Goal: Download file/media

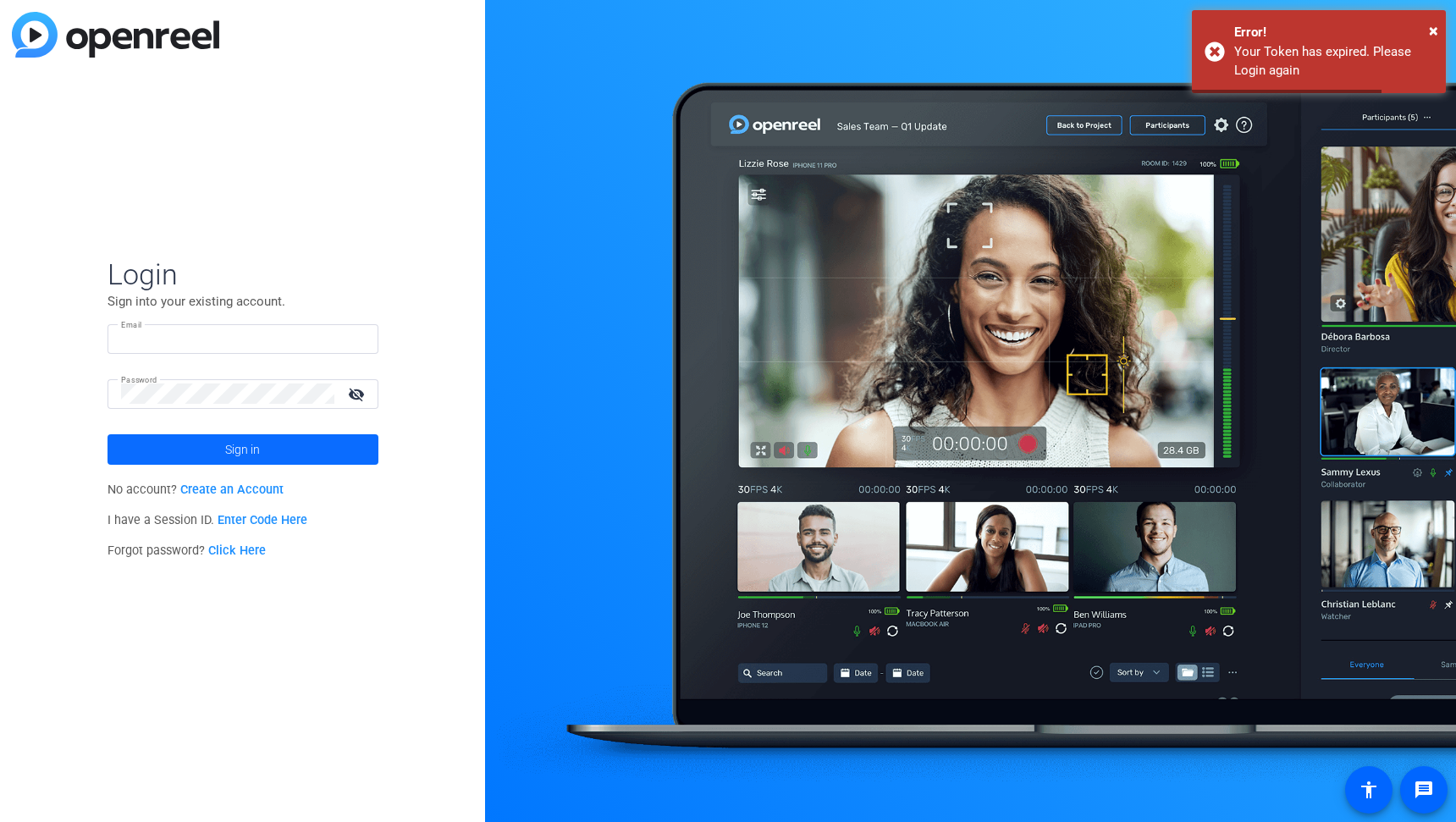
type input "[EMAIL_ADDRESS][DOMAIN_NAME]"
click at [200, 444] on span at bounding box center [243, 449] width 271 height 41
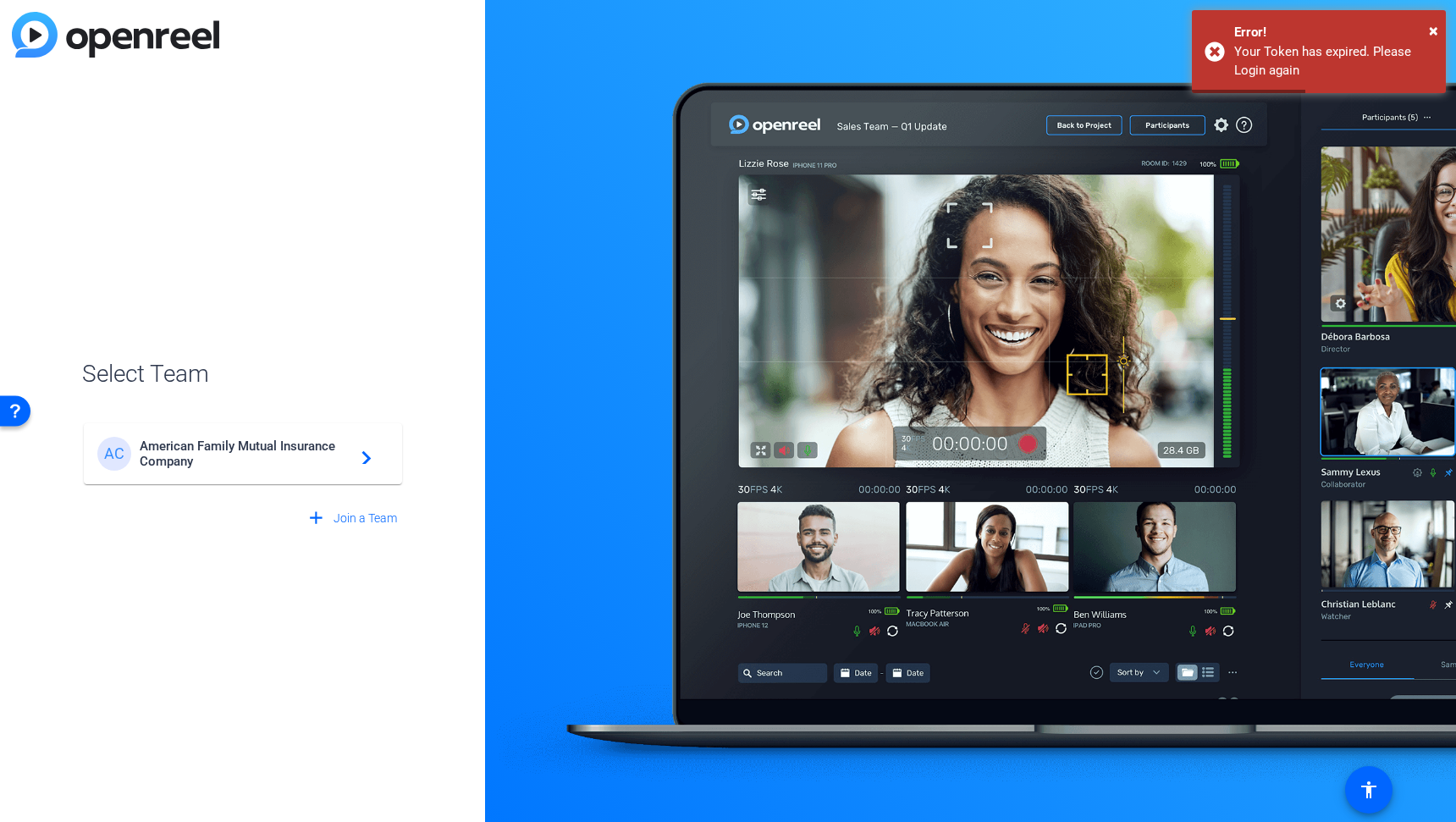
click at [199, 454] on span "American Family Mutual Insurance Company" at bounding box center [245, 453] width 212 height 30
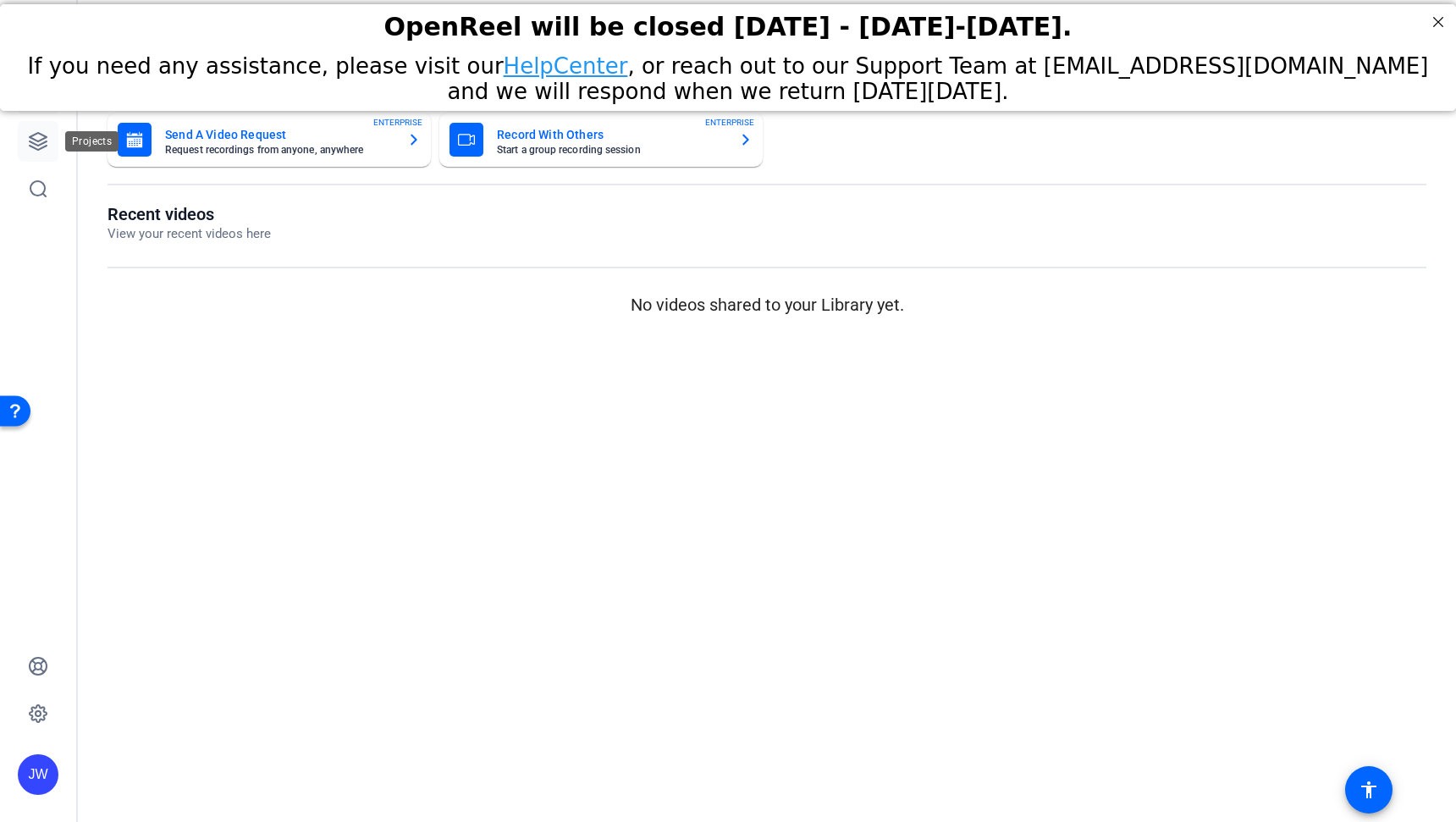
click at [28, 151] on icon at bounding box center [37, 140] width 20 height 20
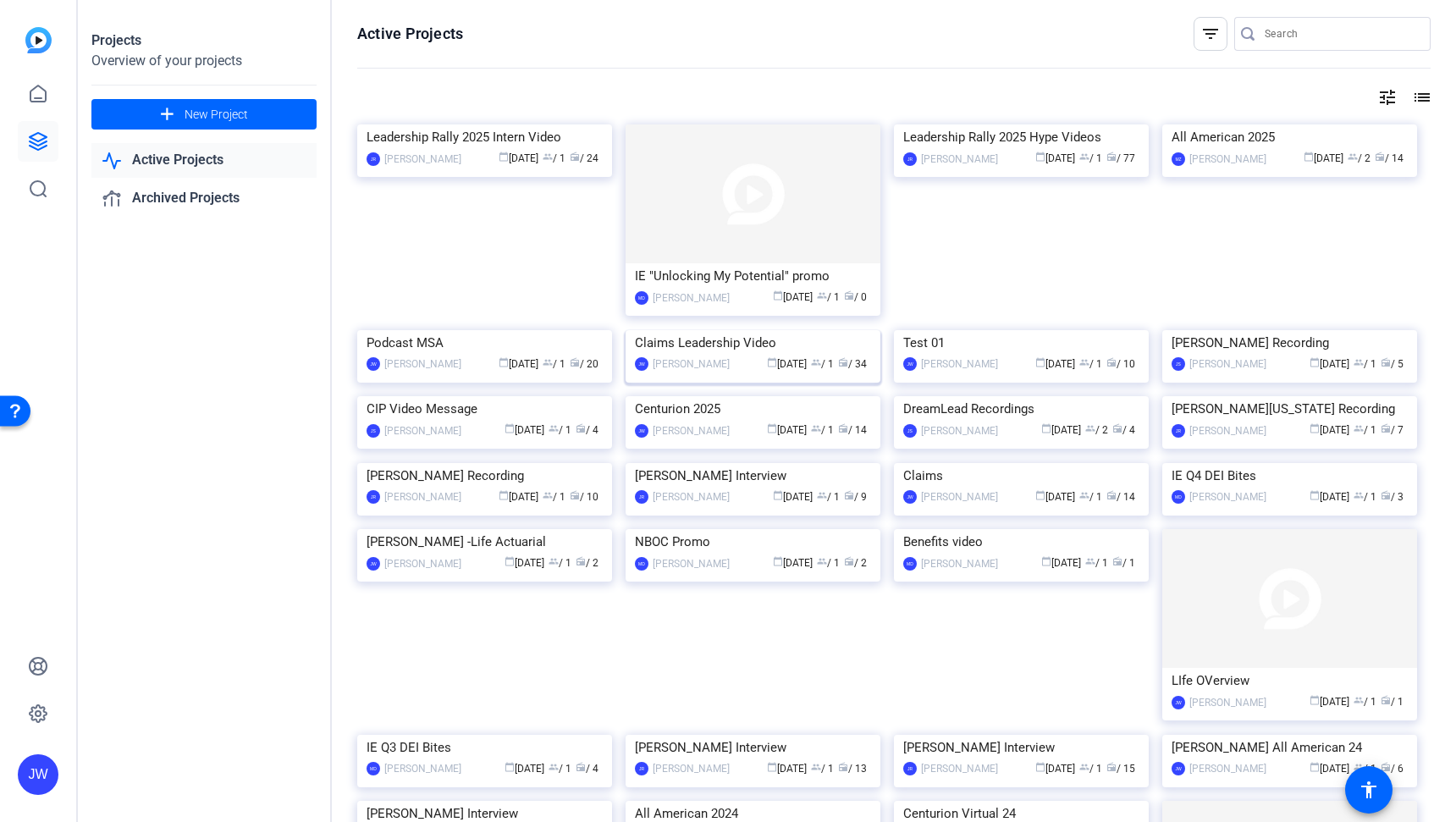
click at [718, 330] on img at bounding box center [753, 330] width 255 height 0
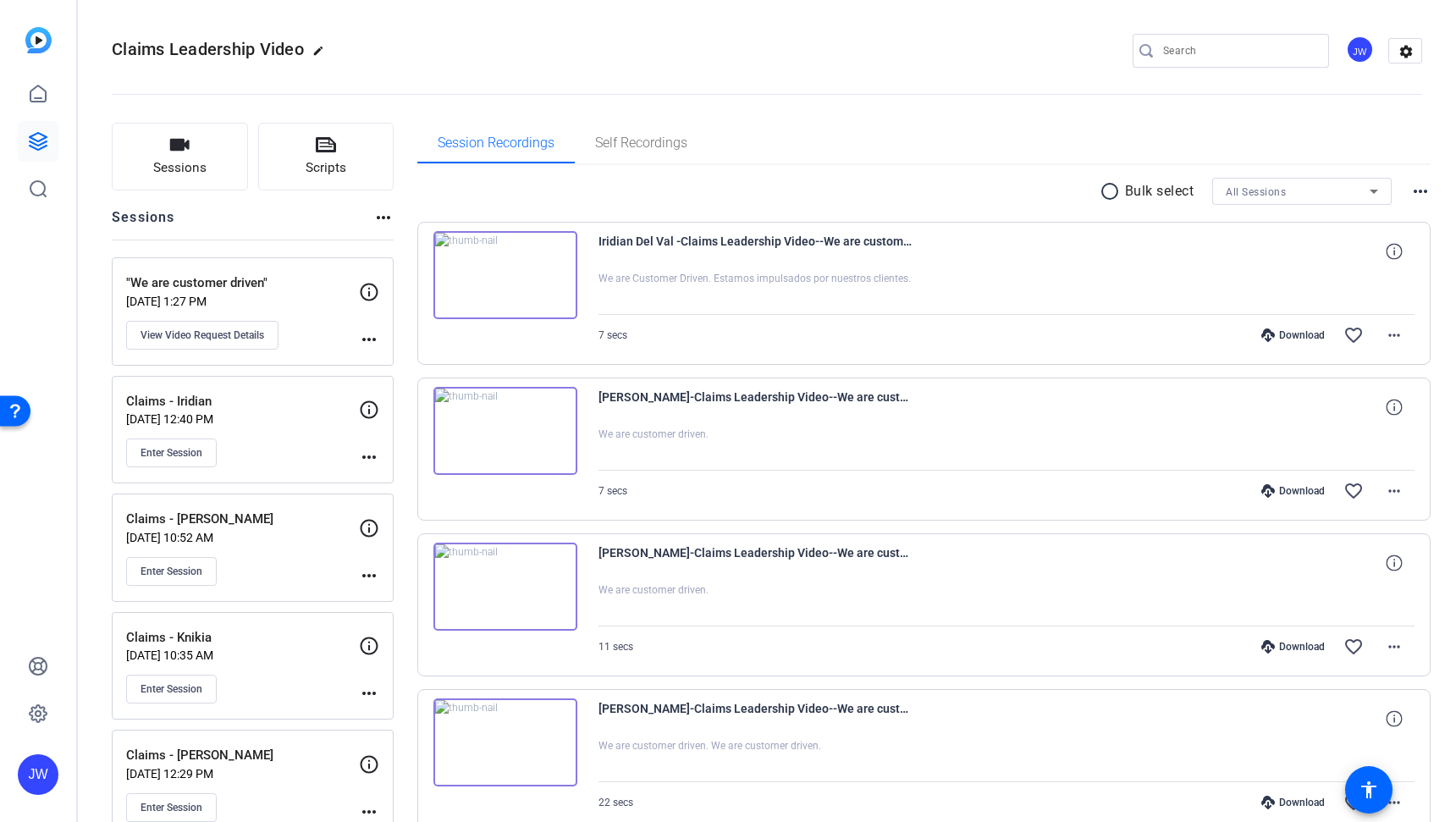
click at [721, 197] on div "radio_button_unchecked Bulk select All Sessions more_horiz" at bounding box center [924, 191] width 1014 height 27
click at [1394, 335] on mat-icon "more_horiz" at bounding box center [1394, 335] width 20 height 20
click at [1354, 410] on span "Download MP4" at bounding box center [1340, 413] width 101 height 20
click at [1390, 493] on mat-icon "more_horiz" at bounding box center [1394, 490] width 20 height 20
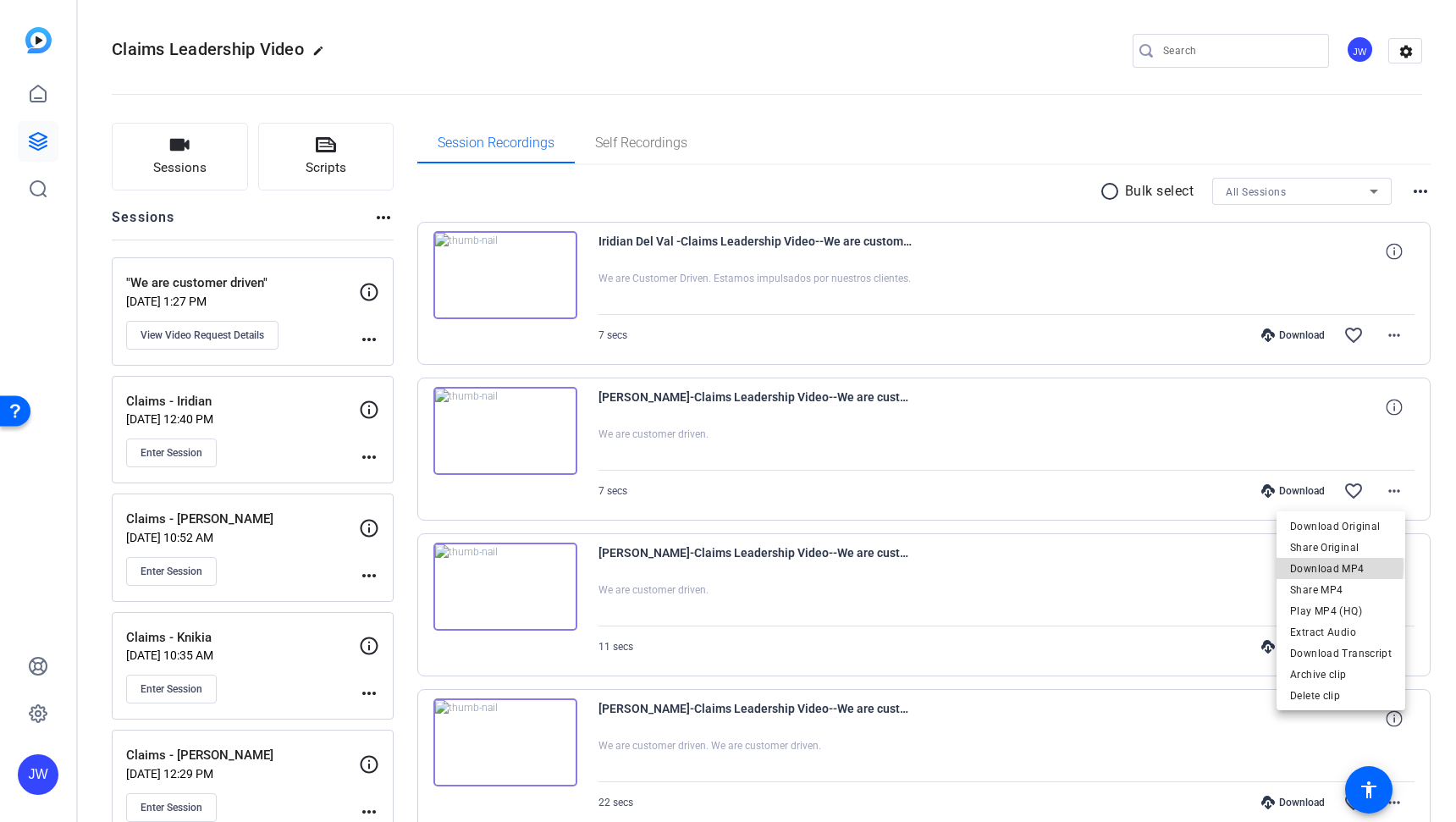
click at [1319, 566] on span "Download MP4" at bounding box center [1340, 568] width 101 height 20
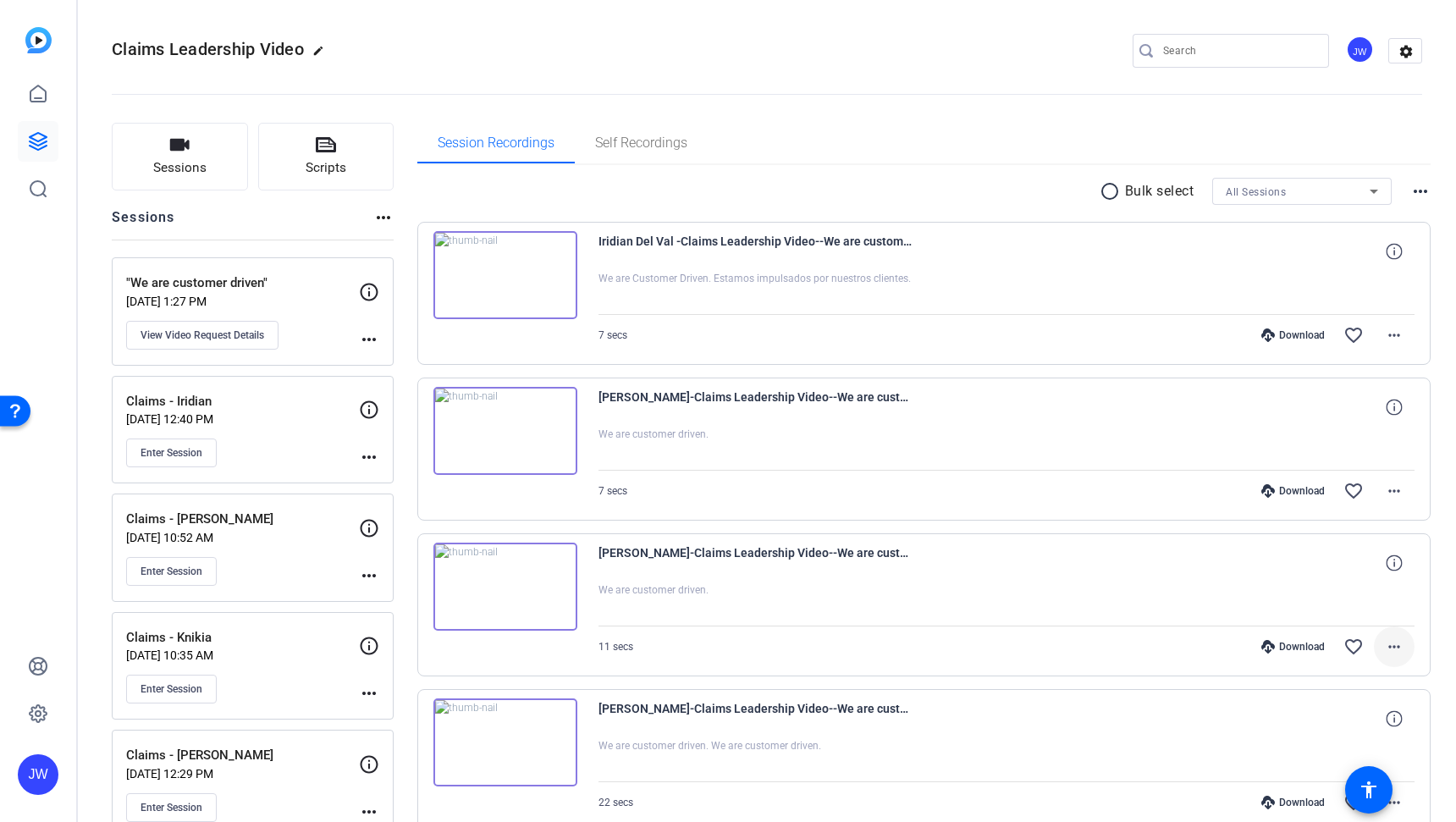
click at [1384, 645] on mat-icon "more_horiz" at bounding box center [1394, 646] width 20 height 20
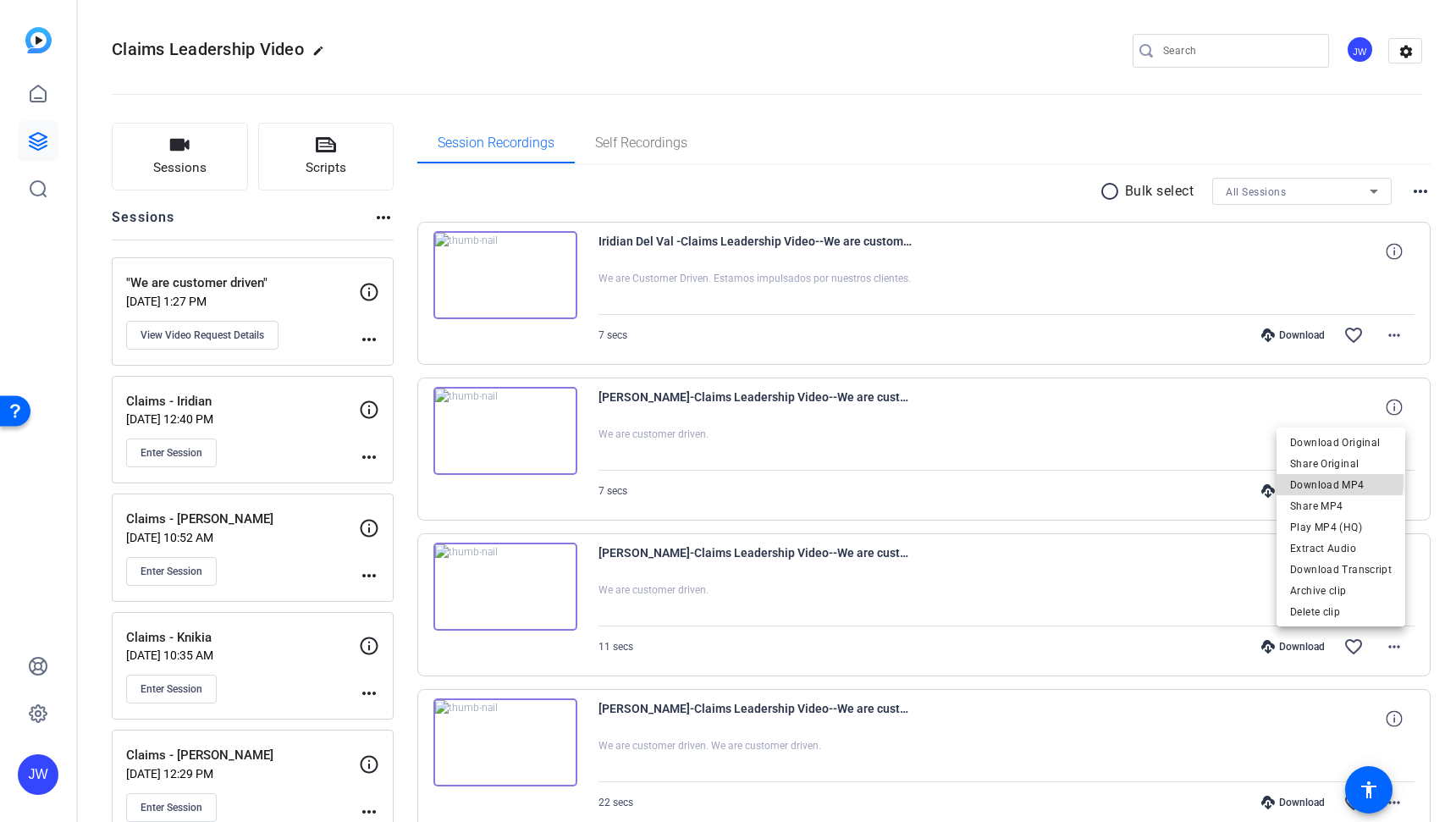
click at [1326, 481] on span "Download MP4" at bounding box center [1340, 485] width 101 height 20
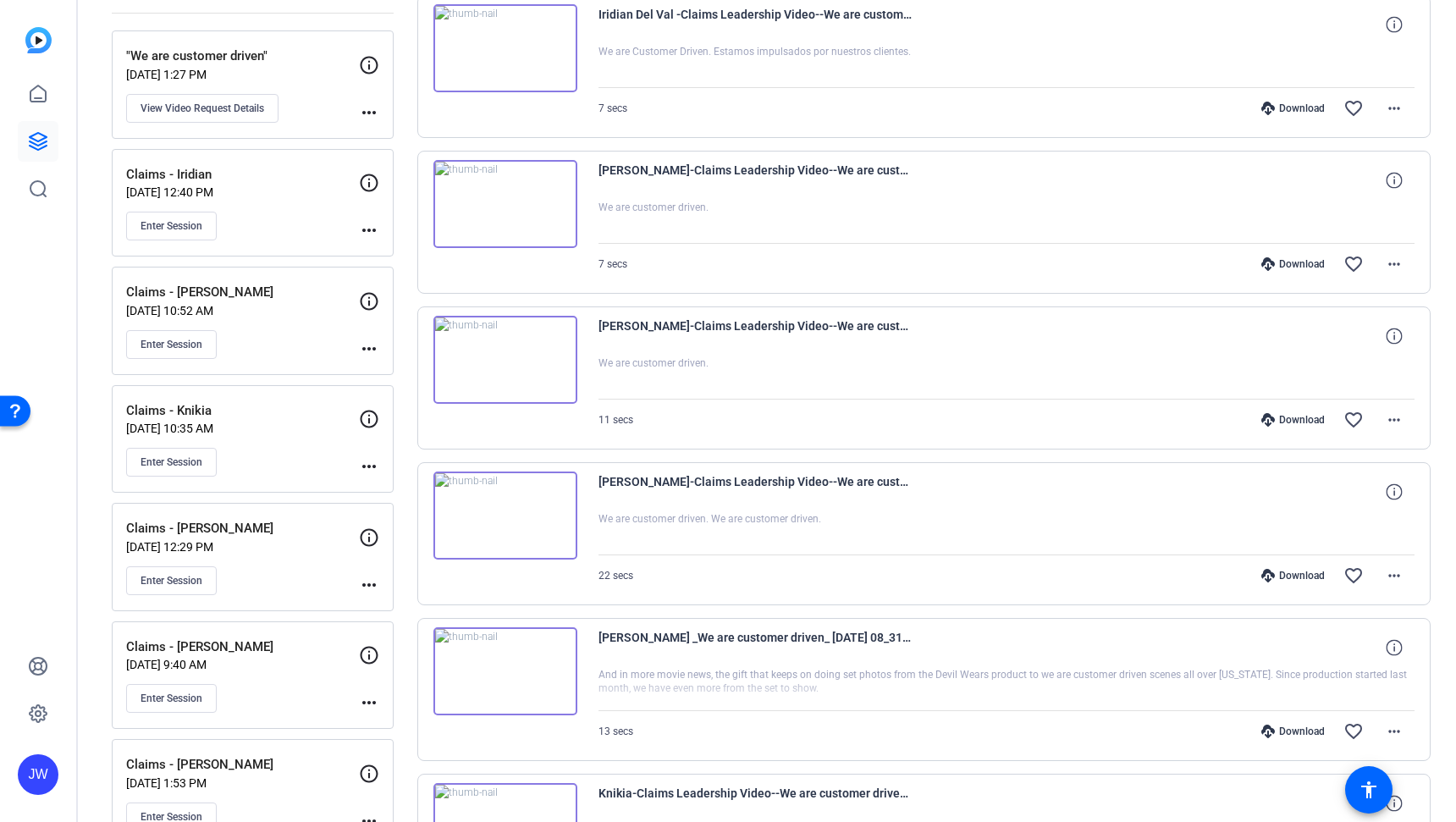
scroll to position [270, 0]
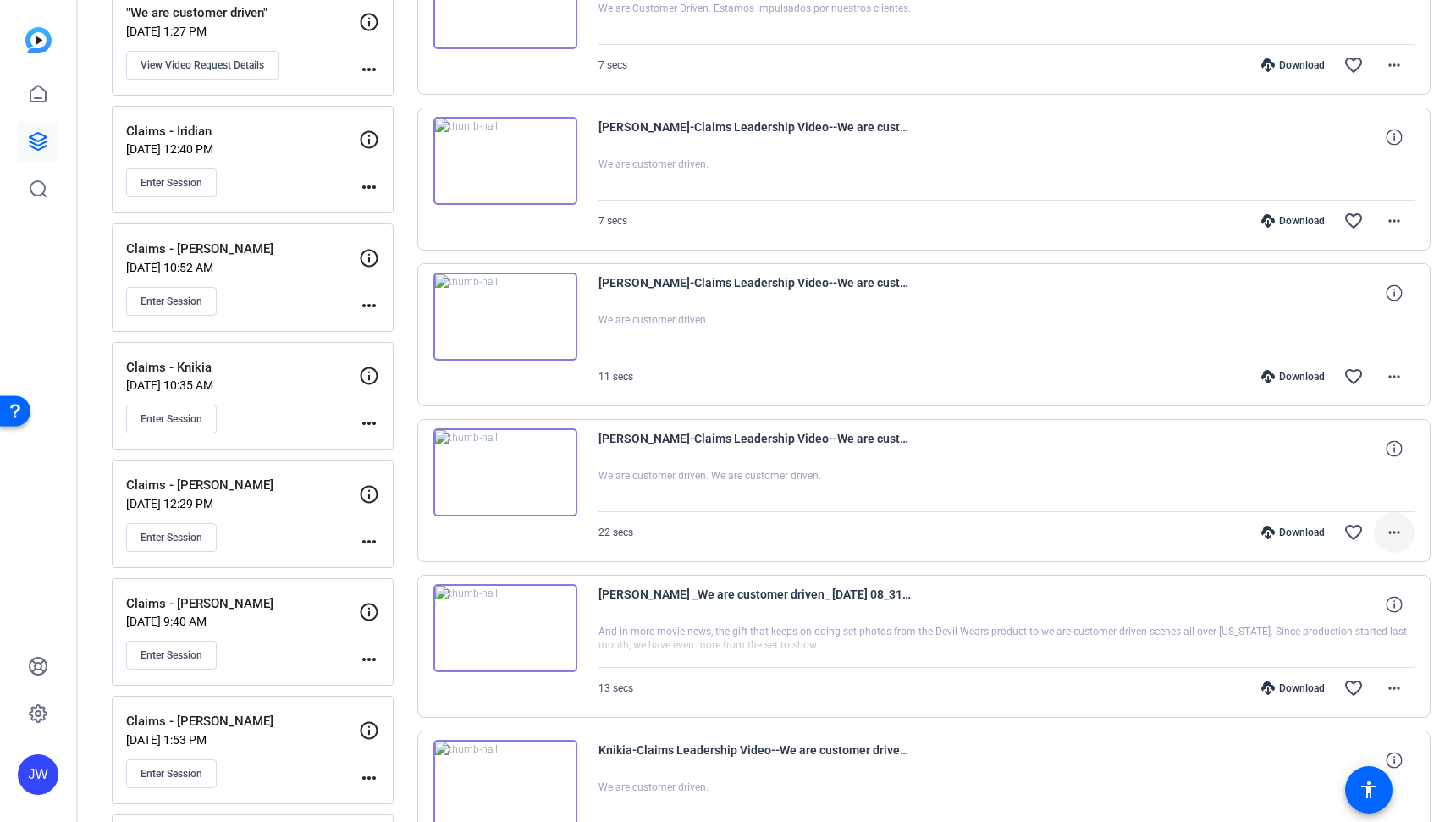
click at [1390, 536] on mat-icon "more_horiz" at bounding box center [1394, 532] width 20 height 20
click at [1318, 615] on span "Download MP4" at bounding box center [1340, 609] width 101 height 20
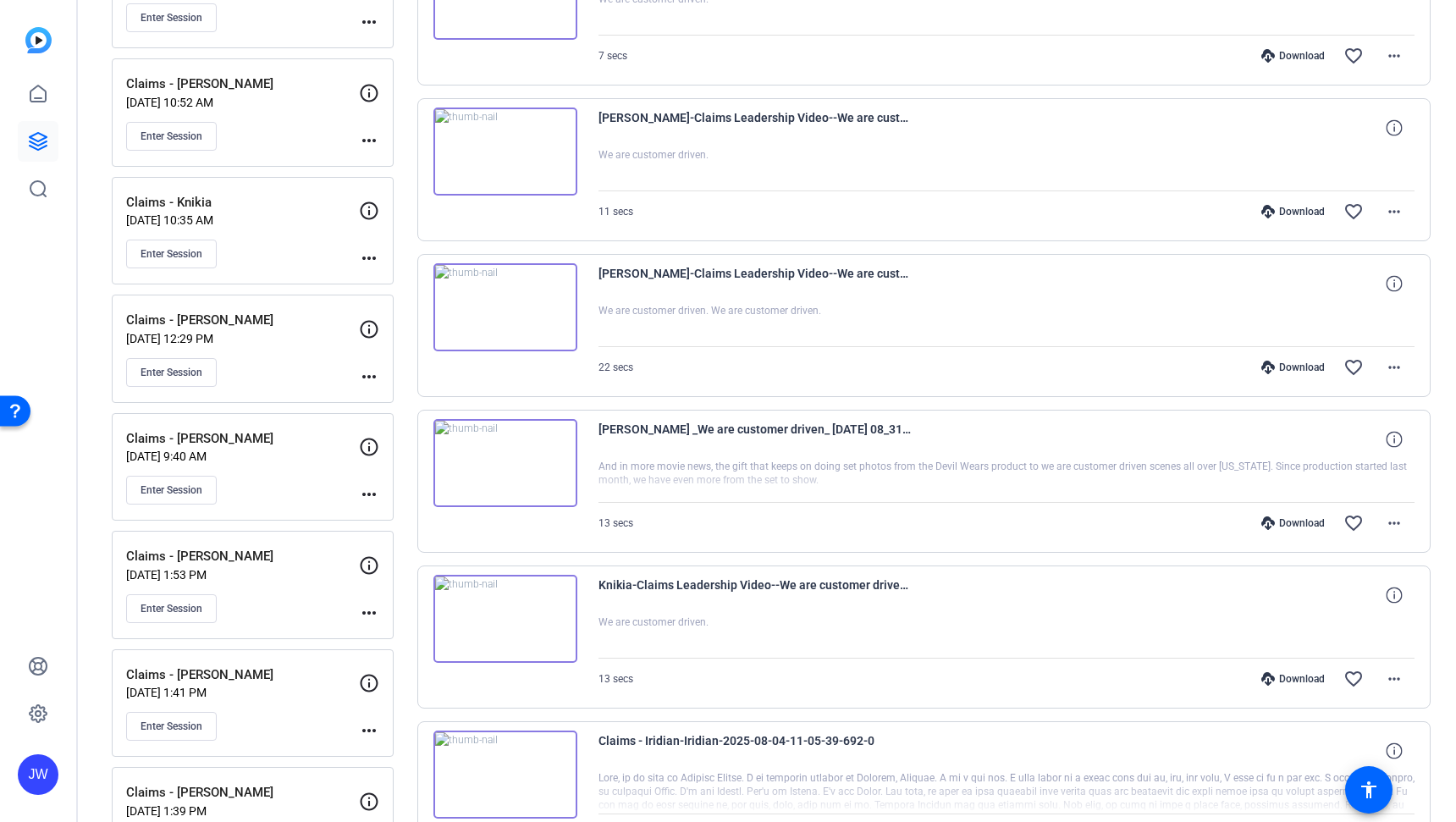
scroll to position [501, 0]
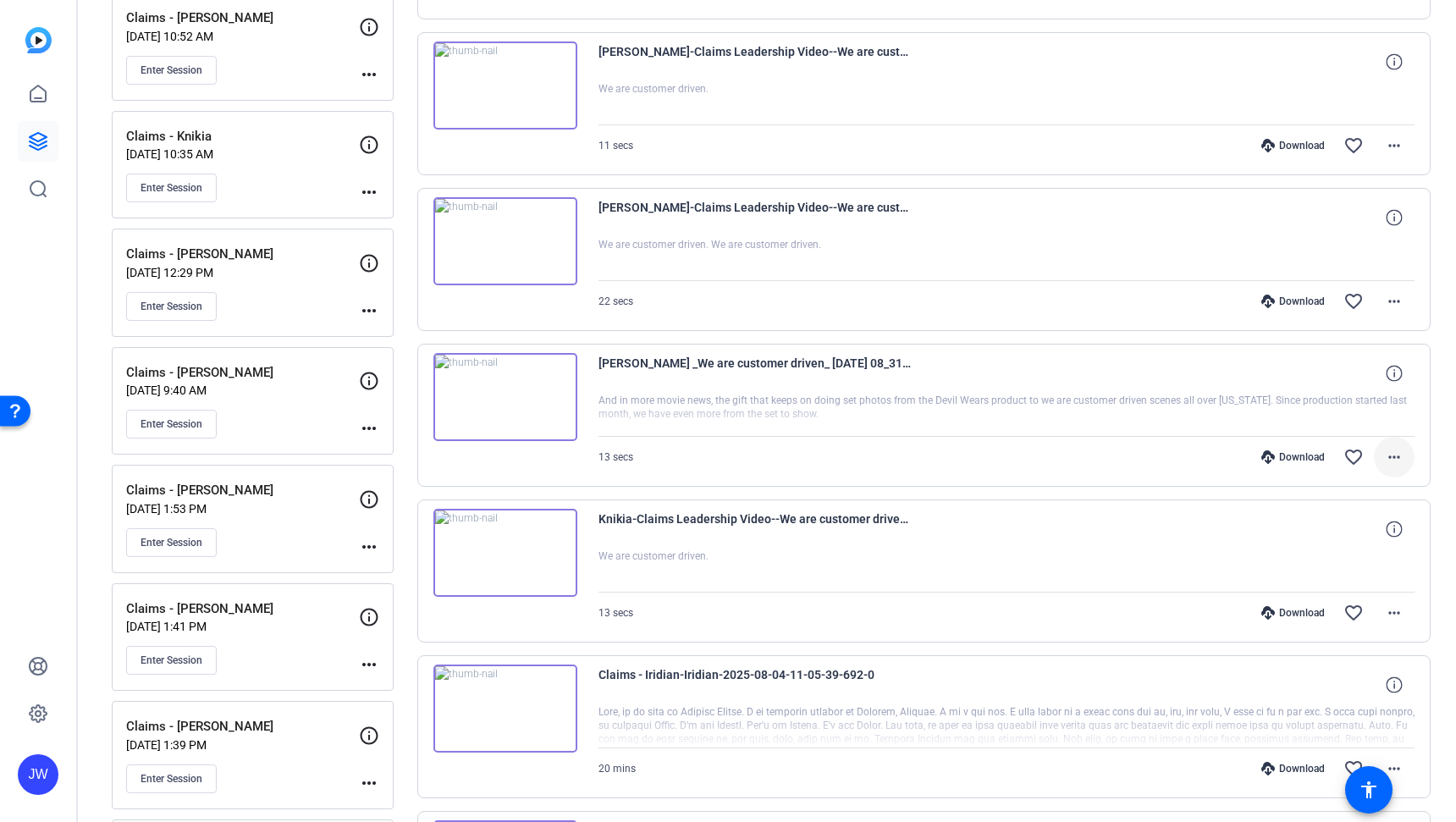
click at [1384, 460] on mat-icon "more_horiz" at bounding box center [1394, 456] width 20 height 20
click at [1330, 529] on span "Download MP4" at bounding box center [1340, 533] width 101 height 20
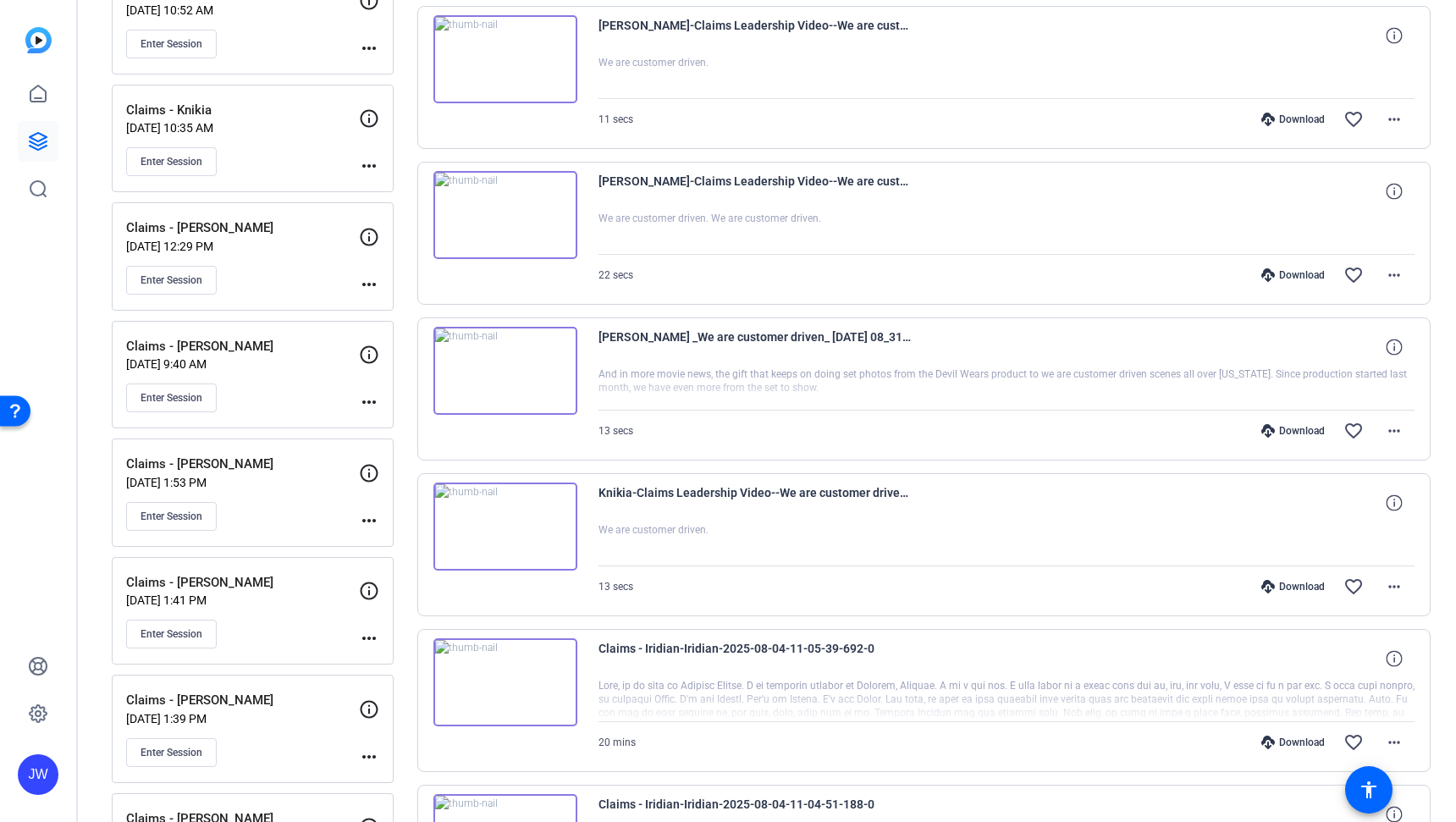
scroll to position [578, 0]
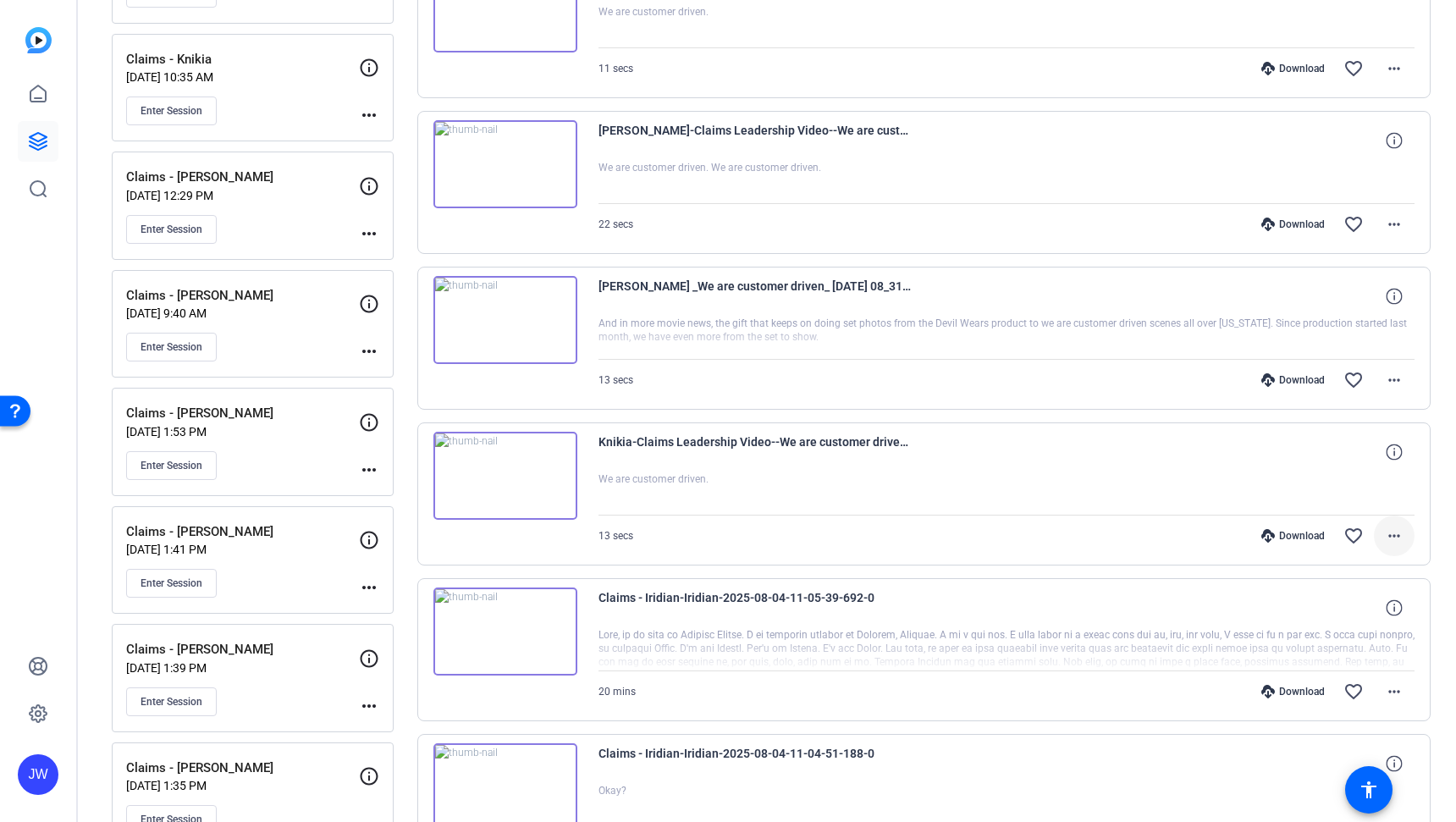
click at [1390, 536] on mat-icon "more_horiz" at bounding box center [1394, 535] width 20 height 20
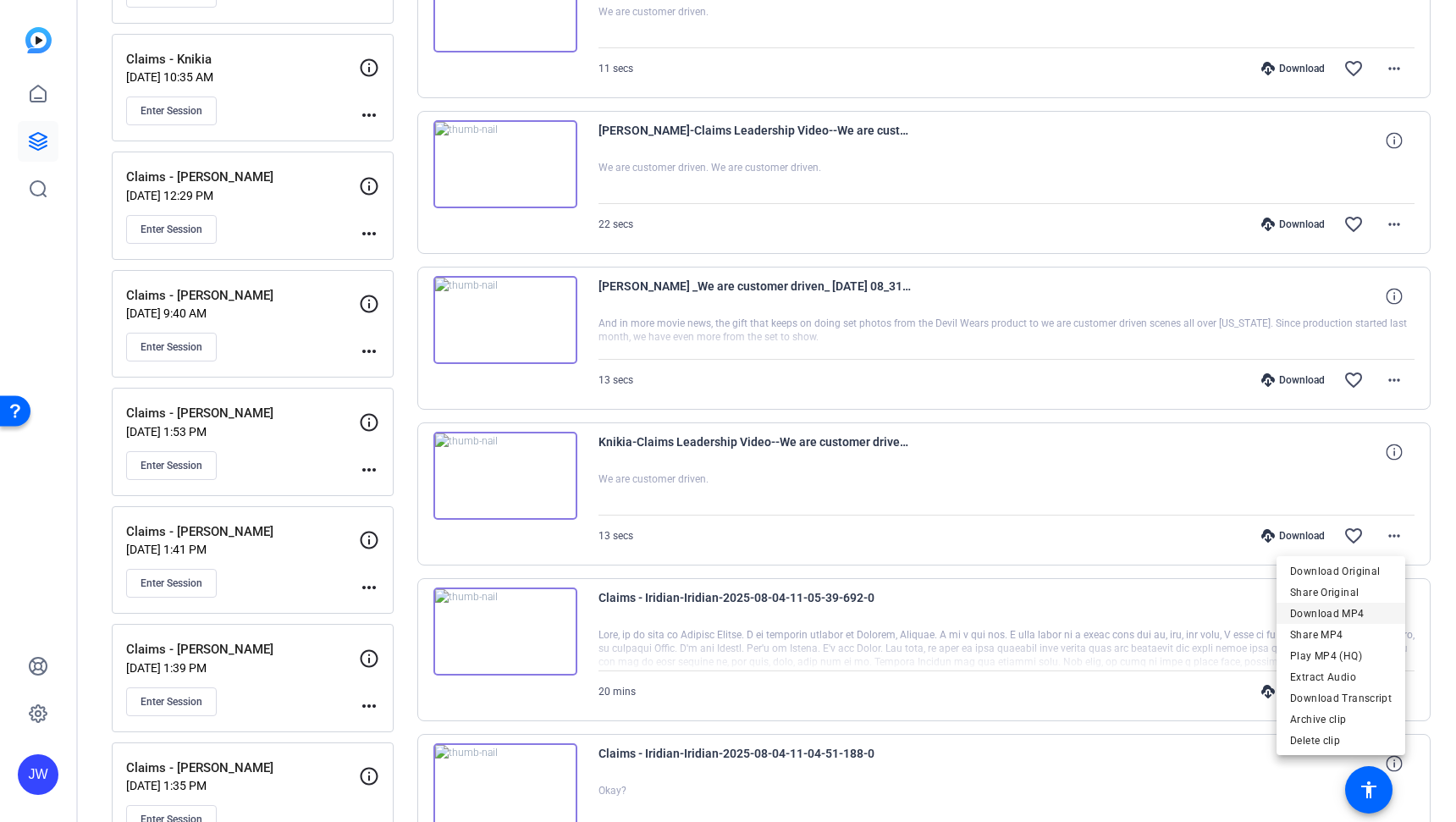
click at [1322, 612] on span "Download MP4" at bounding box center [1340, 612] width 101 height 20
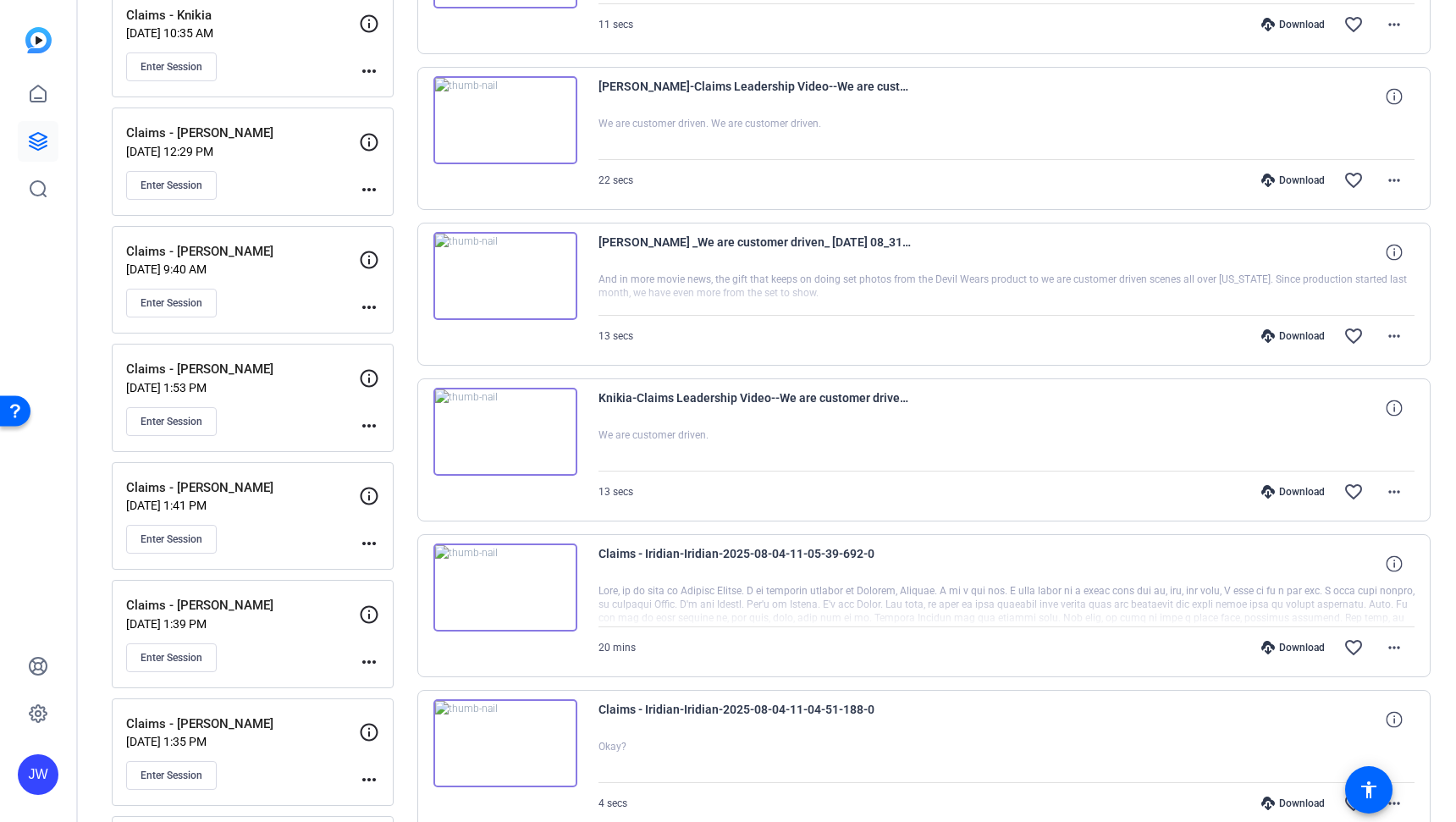
scroll to position [681, 0]
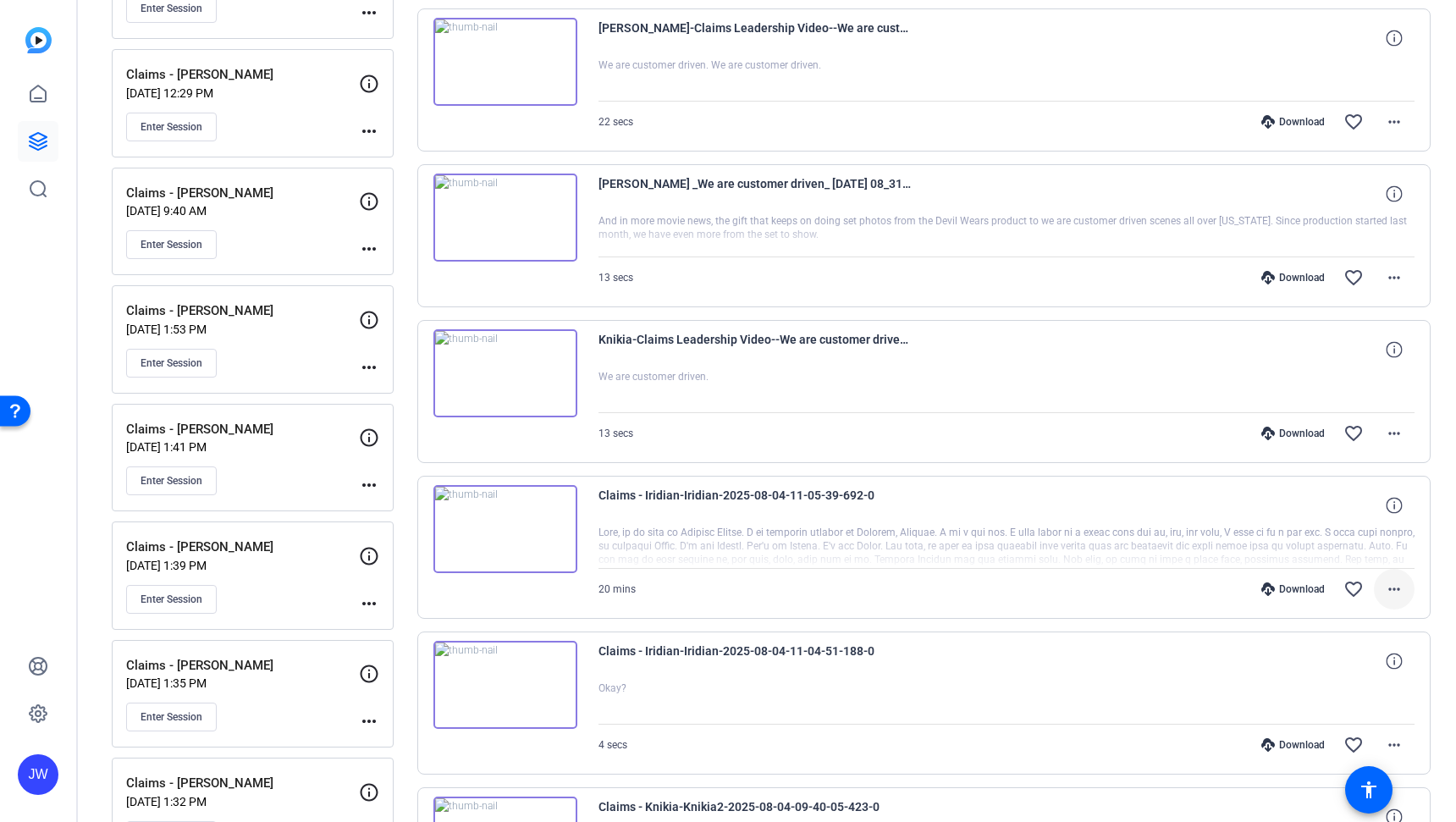
click at [1396, 589] on span at bounding box center [1394, 589] width 41 height 41
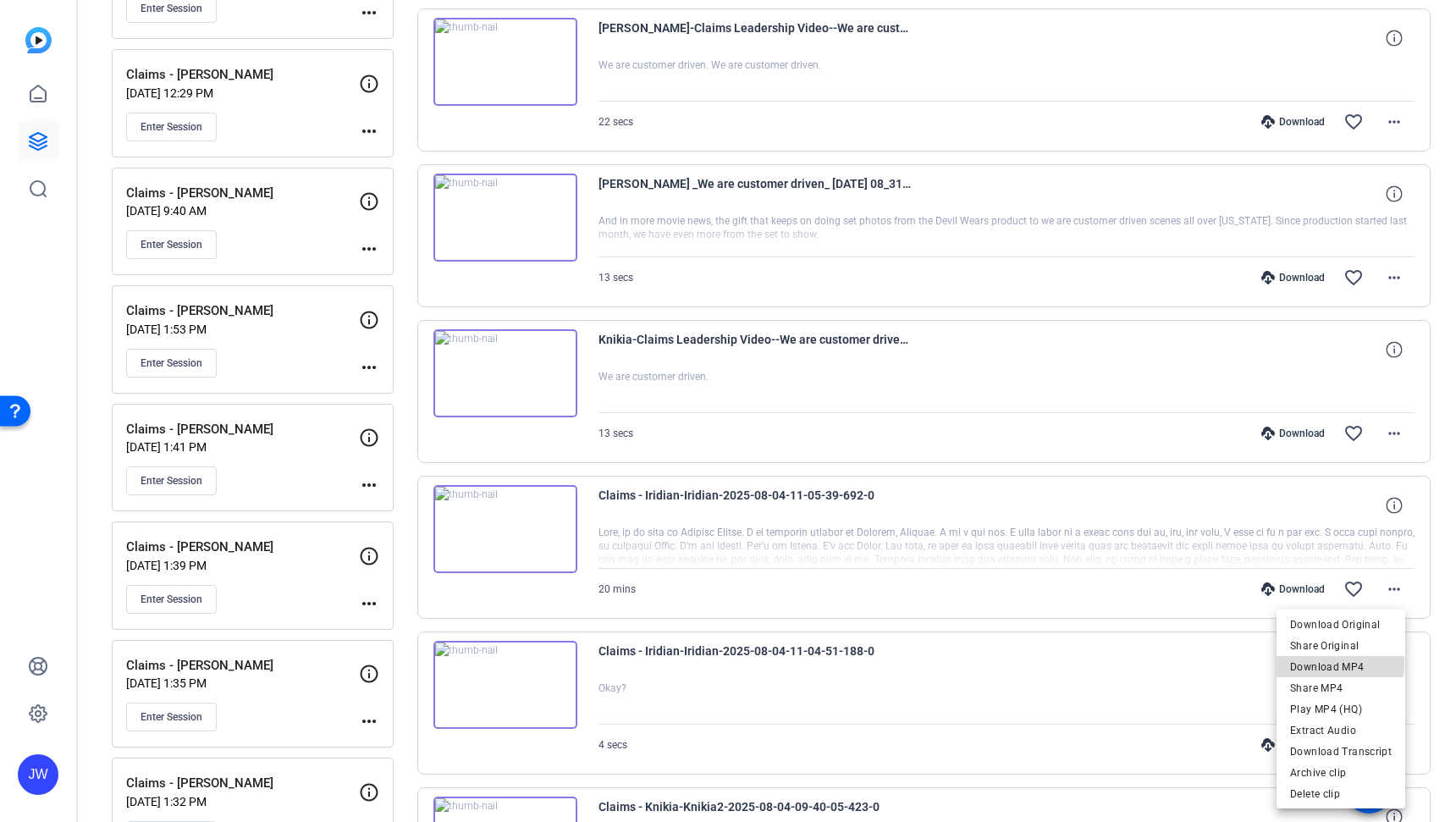
click at [1331, 662] on span "Download MP4" at bounding box center [1340, 665] width 101 height 20
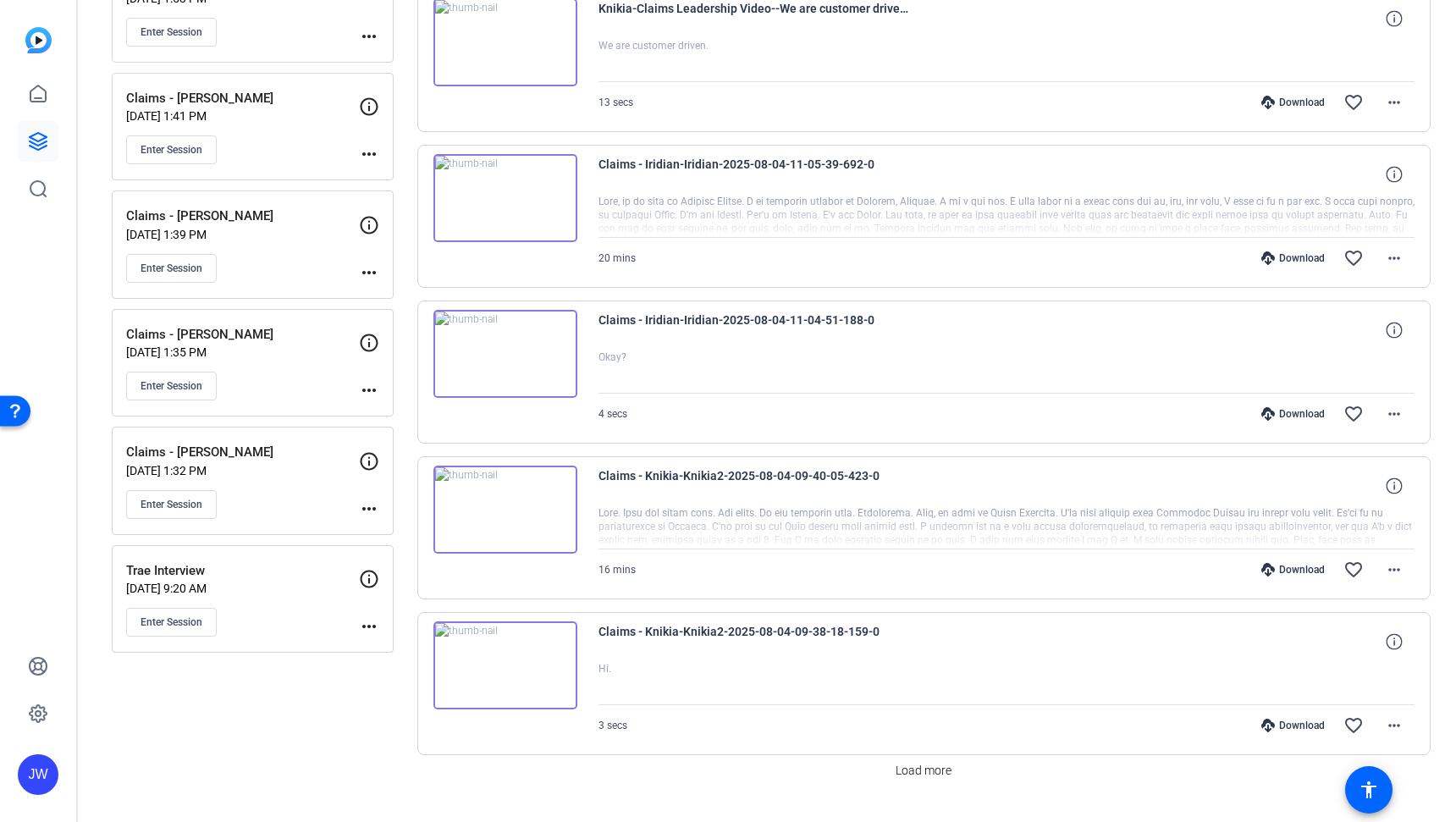
scroll to position [1011, 0]
click at [1384, 564] on mat-icon "more_horiz" at bounding box center [1394, 569] width 20 height 20
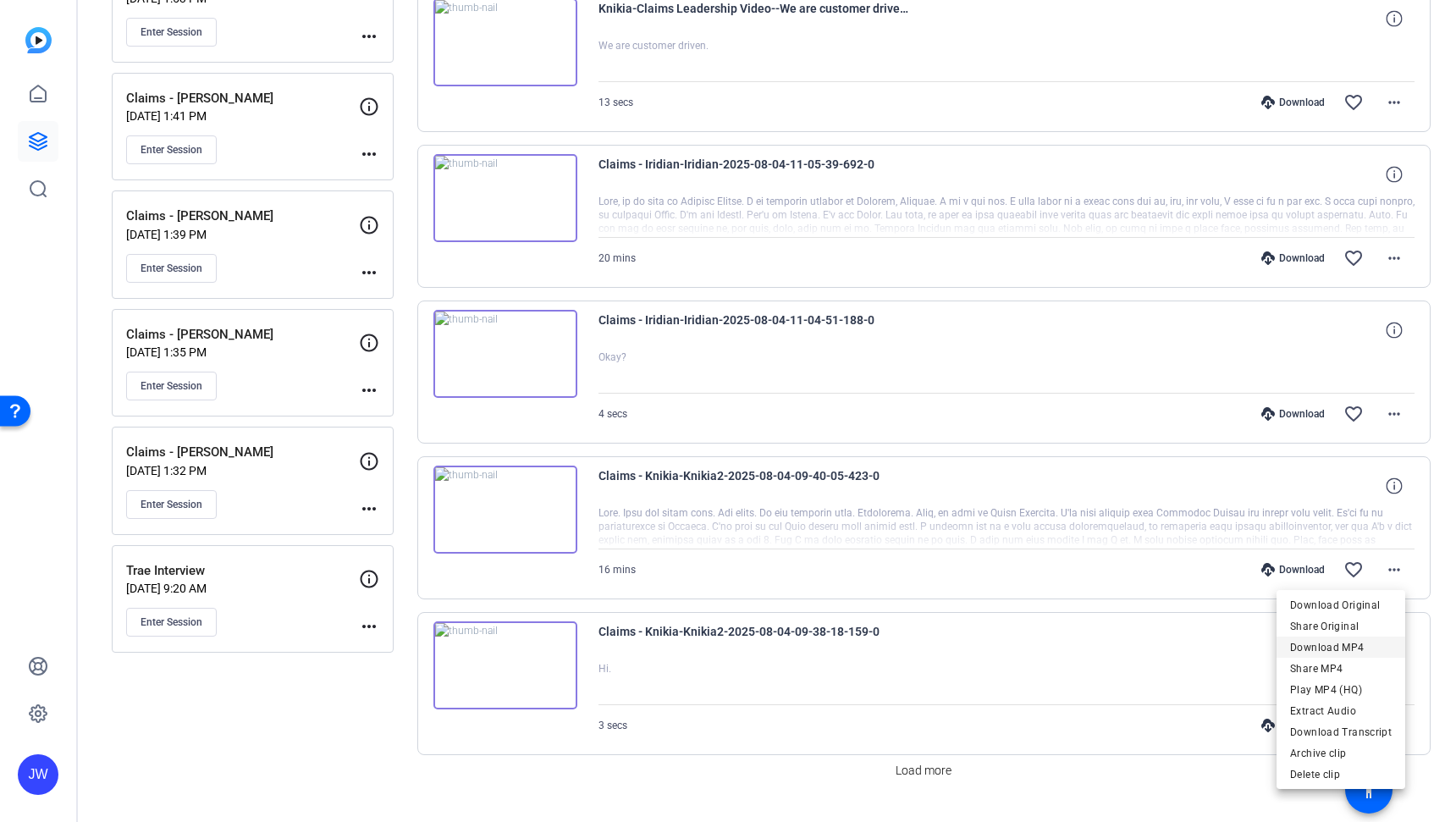
click at [1337, 640] on span "Download MP4" at bounding box center [1340, 646] width 101 height 20
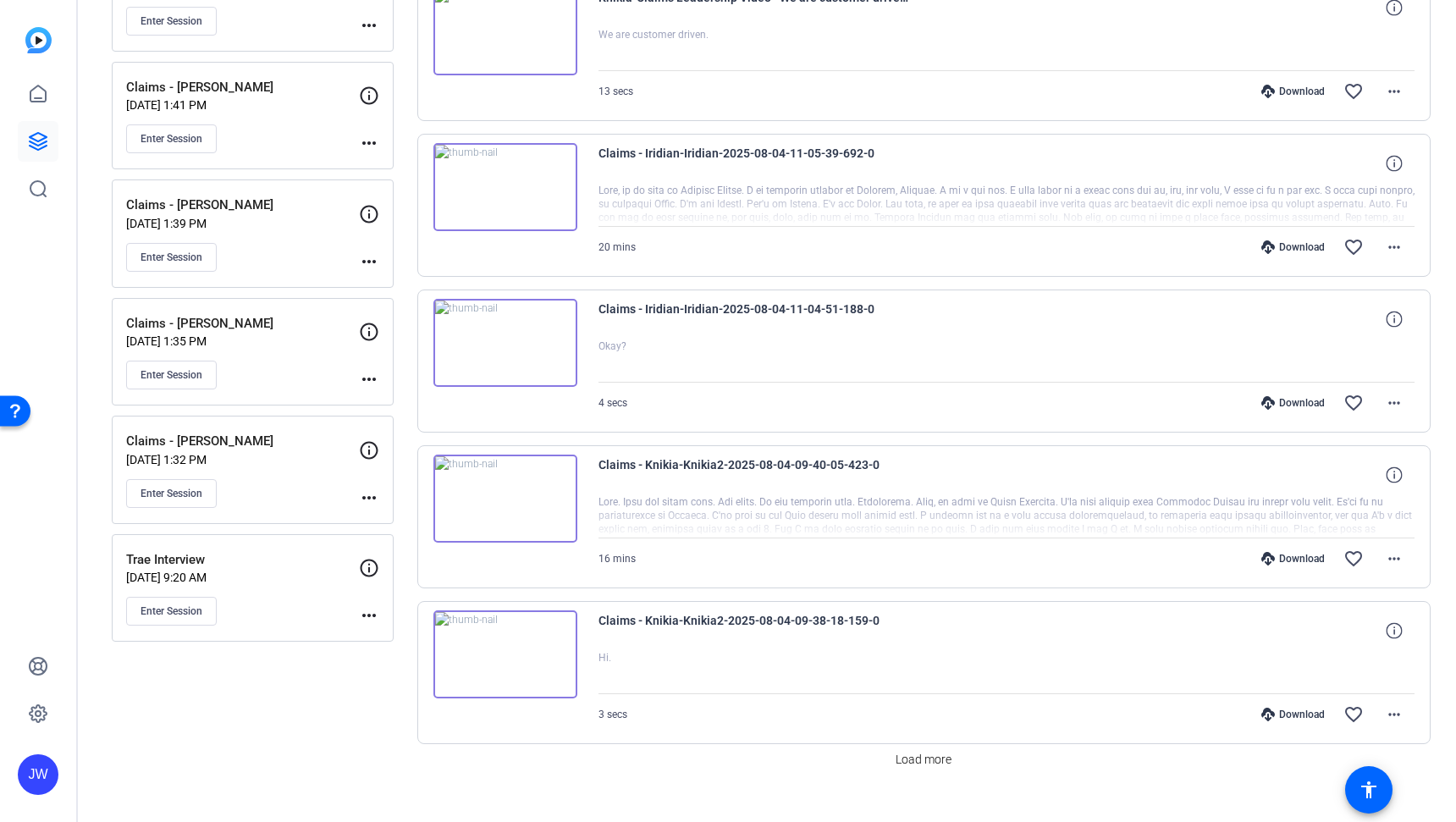
scroll to position [1035, 0]
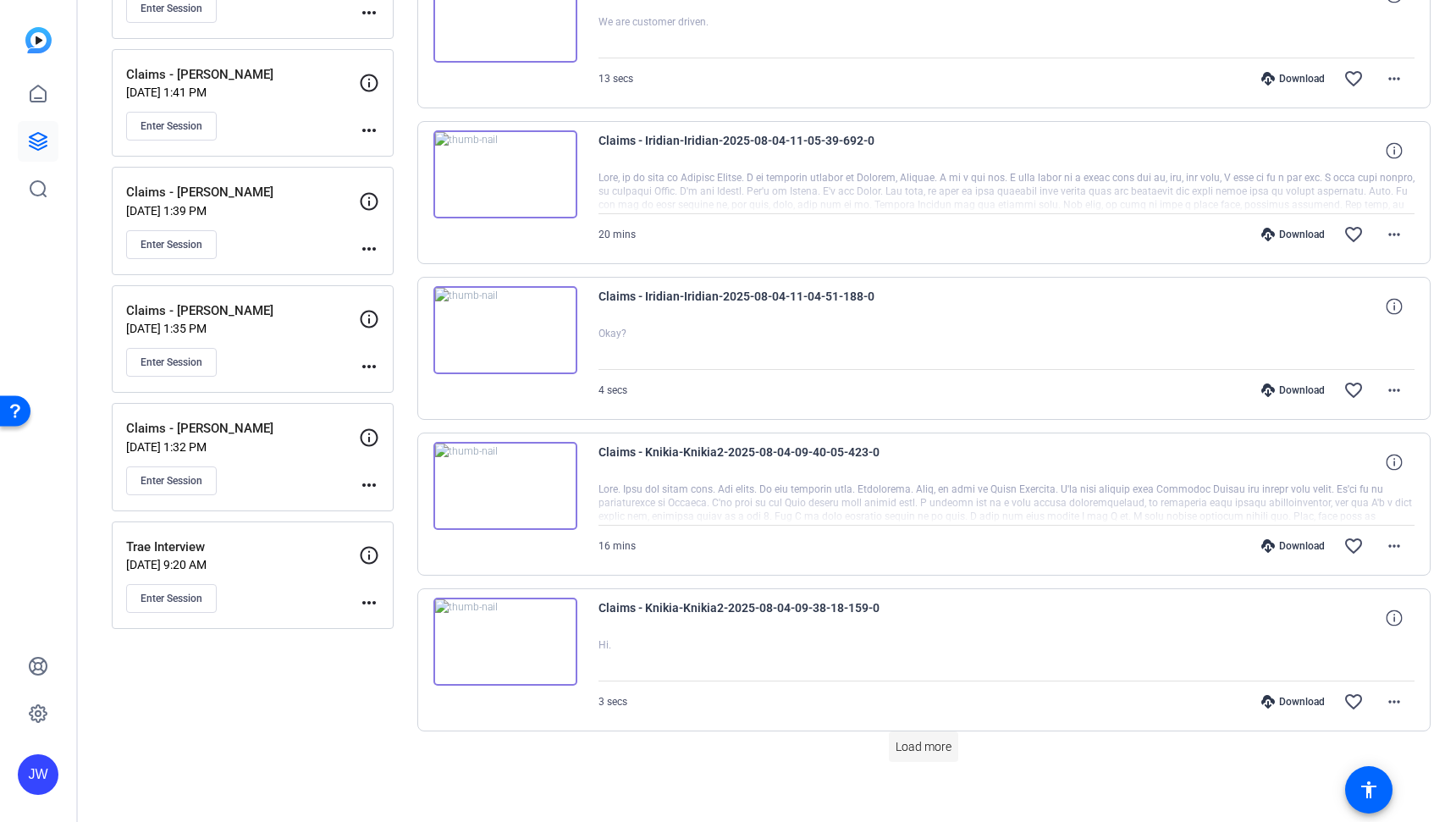
click at [933, 747] on span "Load more" at bounding box center [924, 747] width 55 height 17
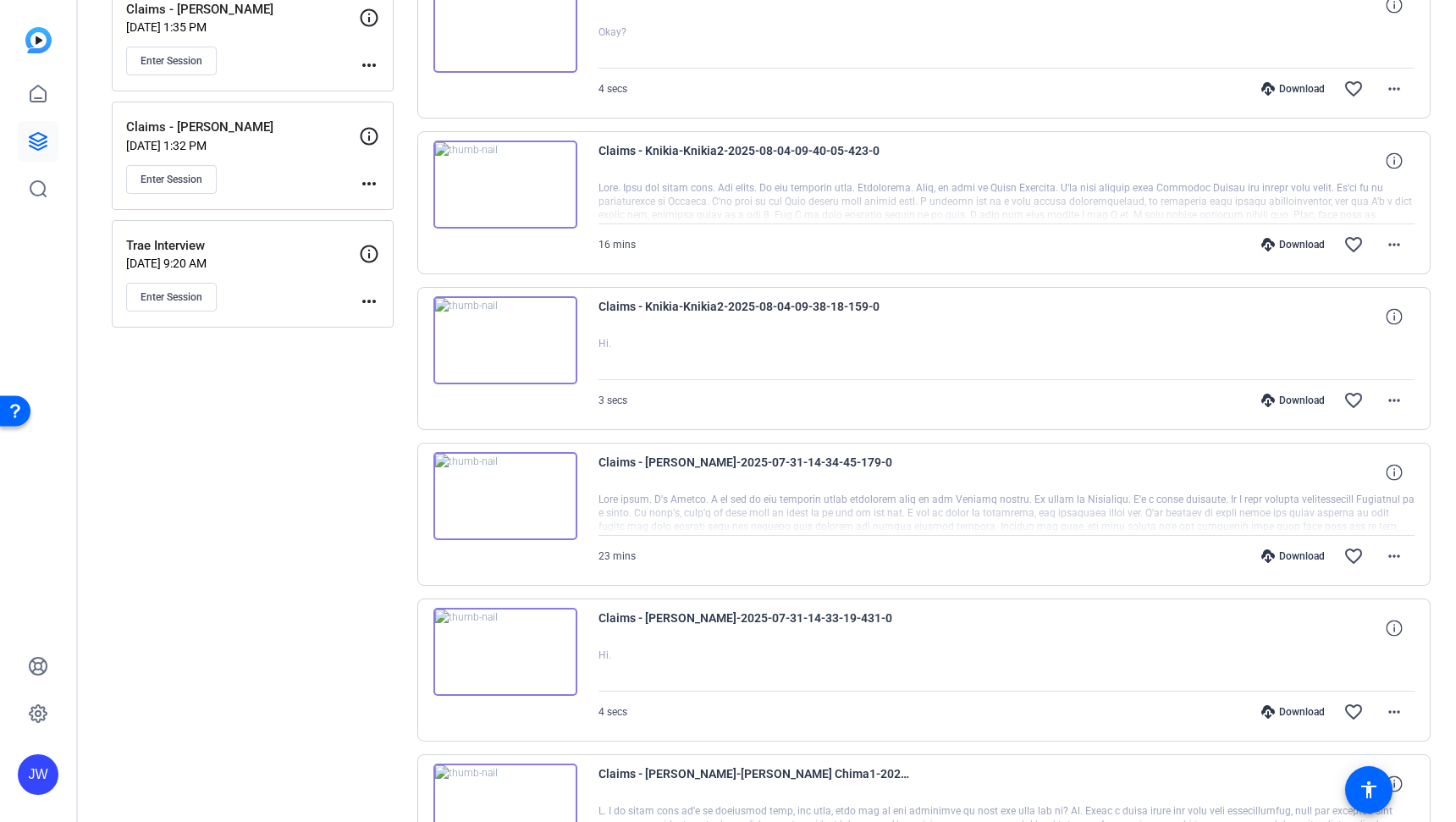
scroll to position [1341, 0]
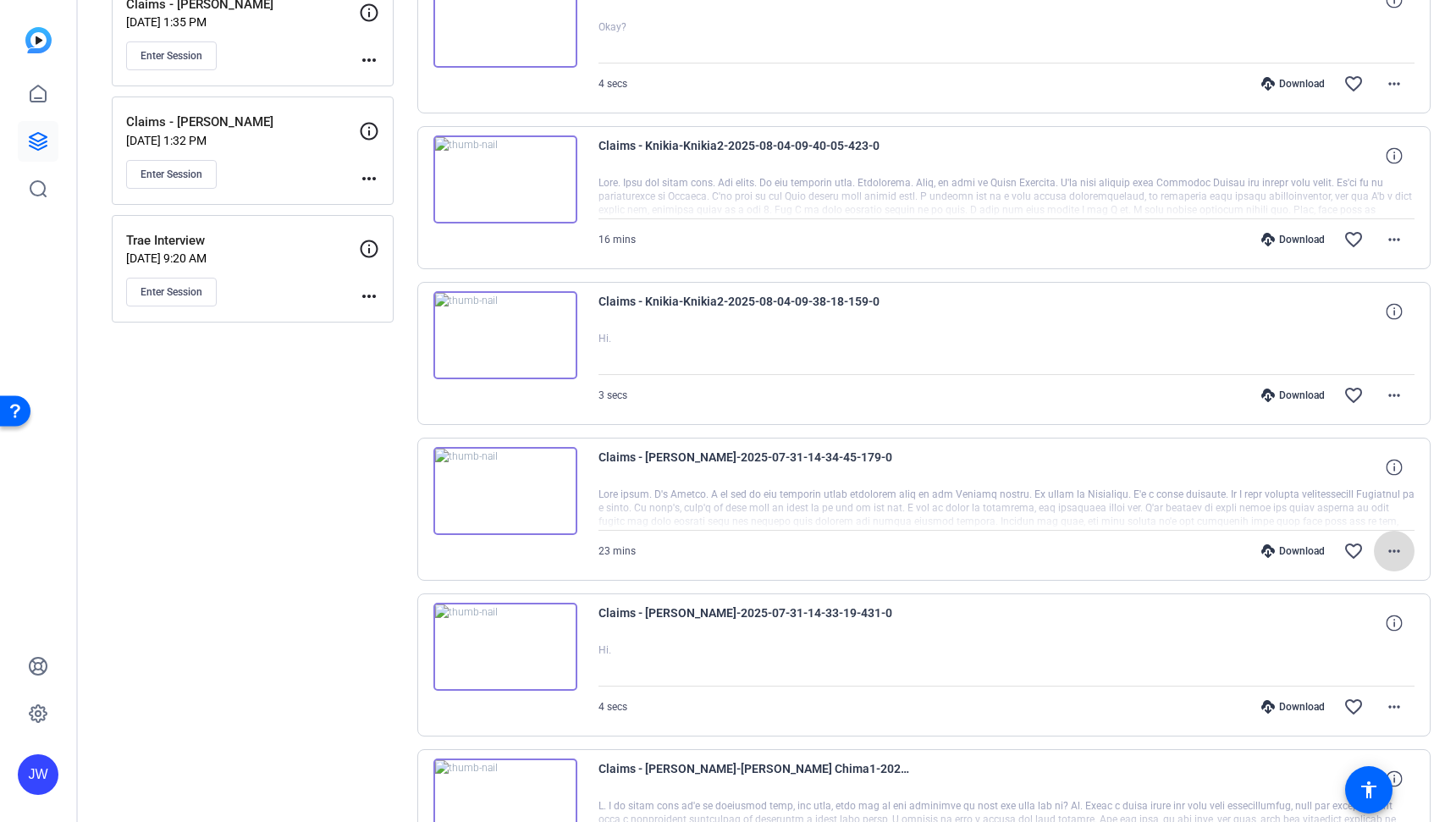
click at [1385, 551] on mat-icon "more_horiz" at bounding box center [1394, 551] width 20 height 20
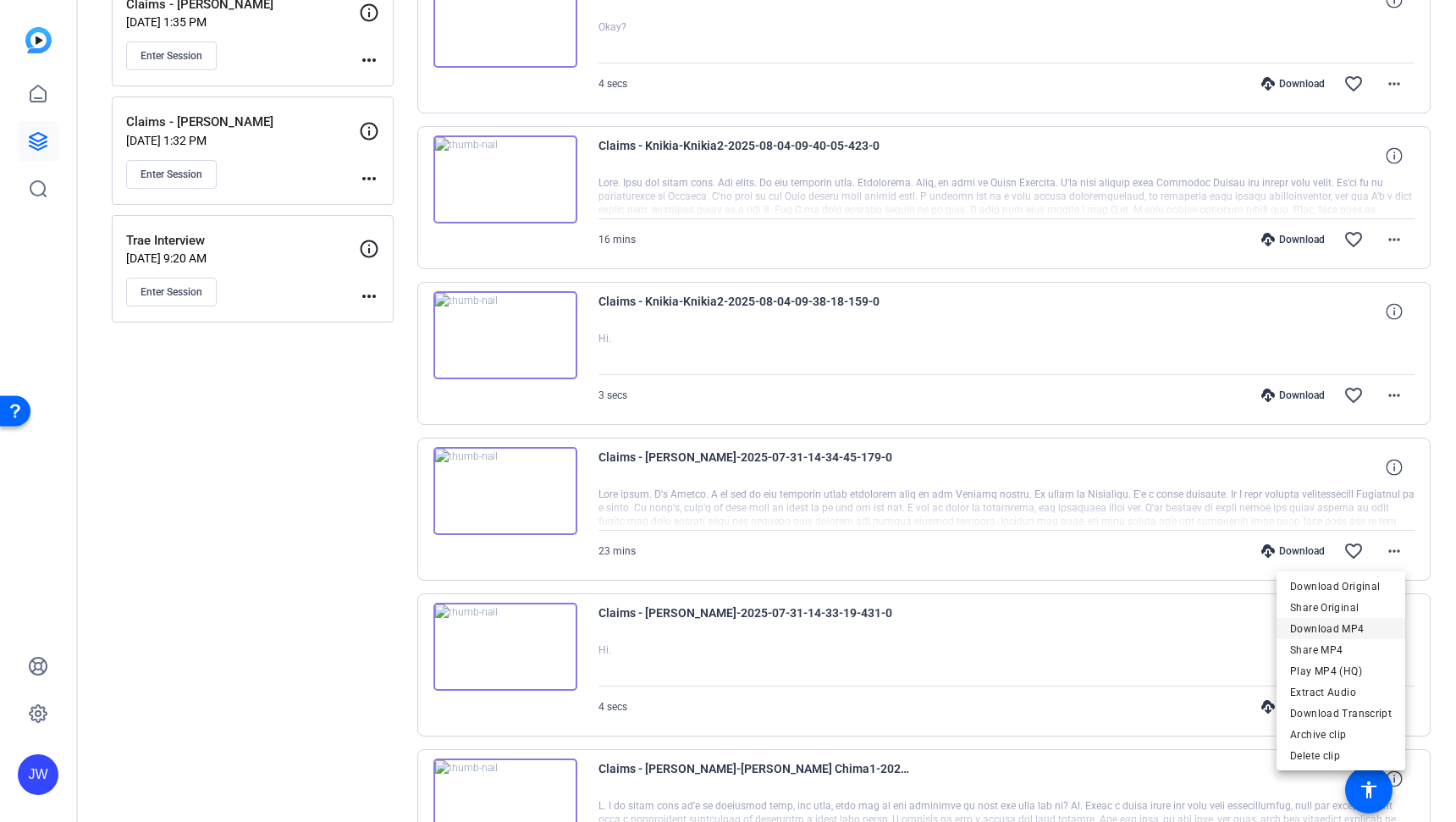
click at [1366, 630] on span "Download MP4" at bounding box center [1340, 628] width 101 height 20
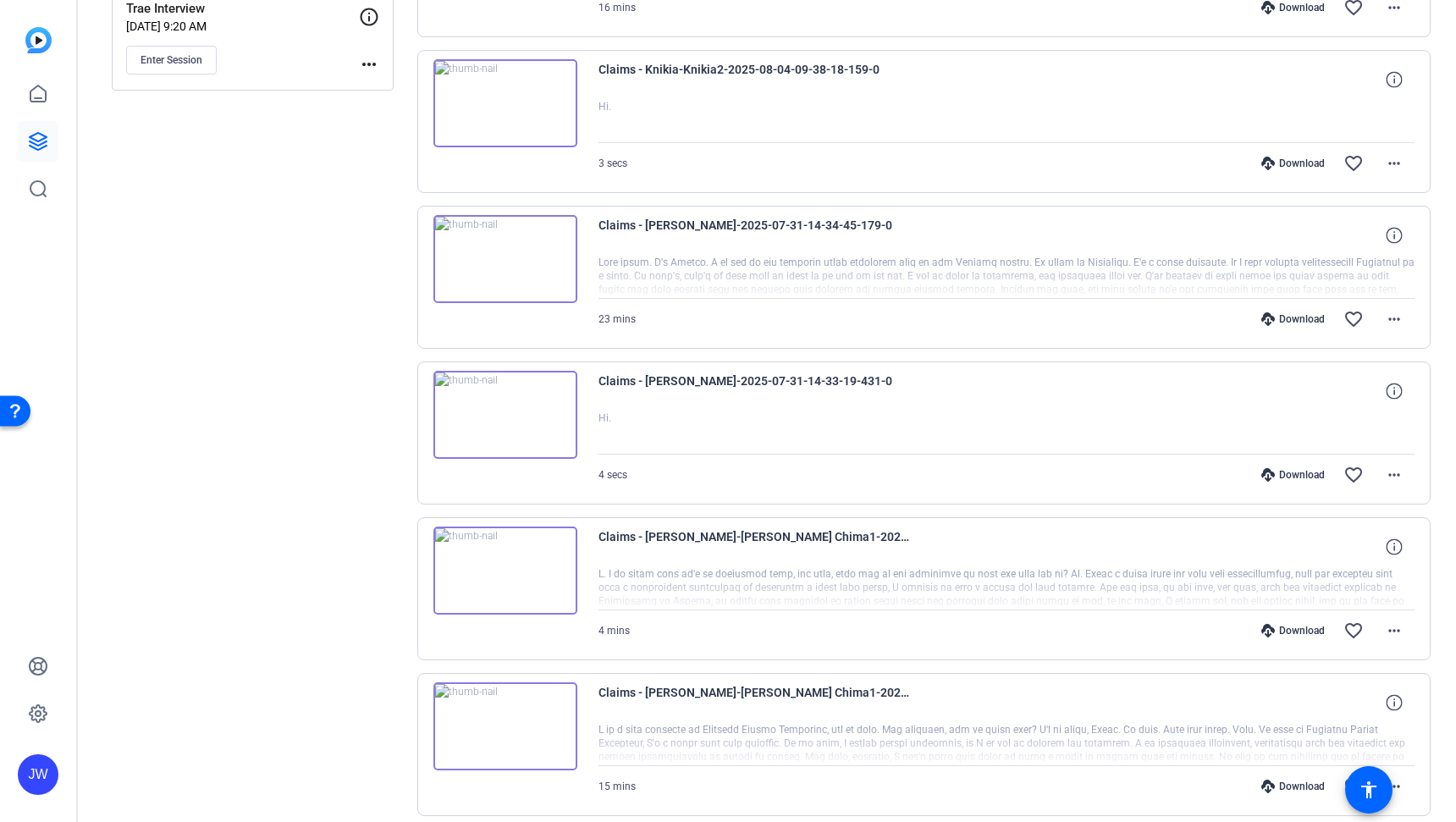
scroll to position [1574, 0]
click at [1386, 638] on mat-icon "more_horiz" at bounding box center [1394, 629] width 20 height 20
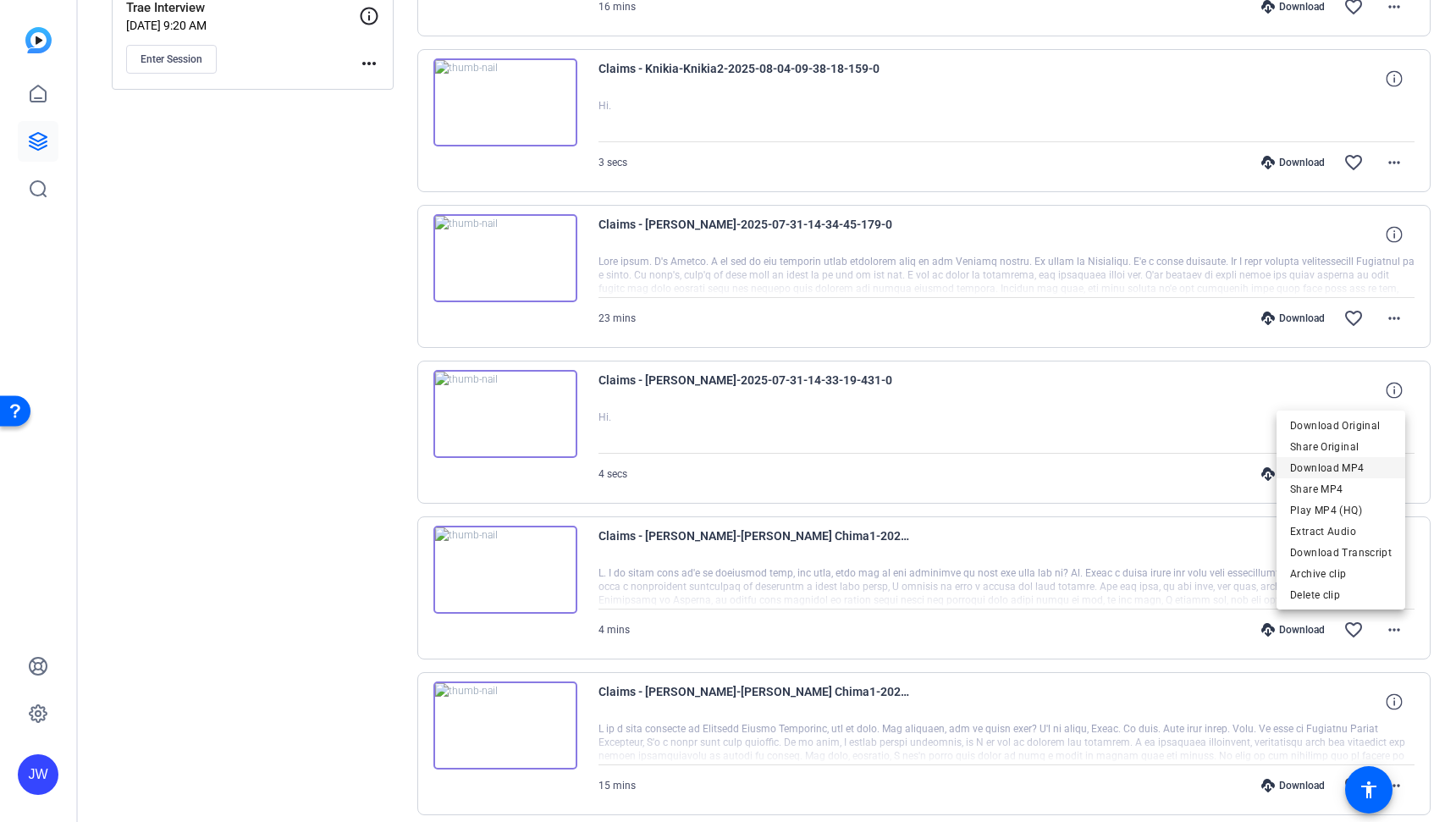
click at [1347, 471] on span "Download MP4" at bounding box center [1340, 467] width 101 height 20
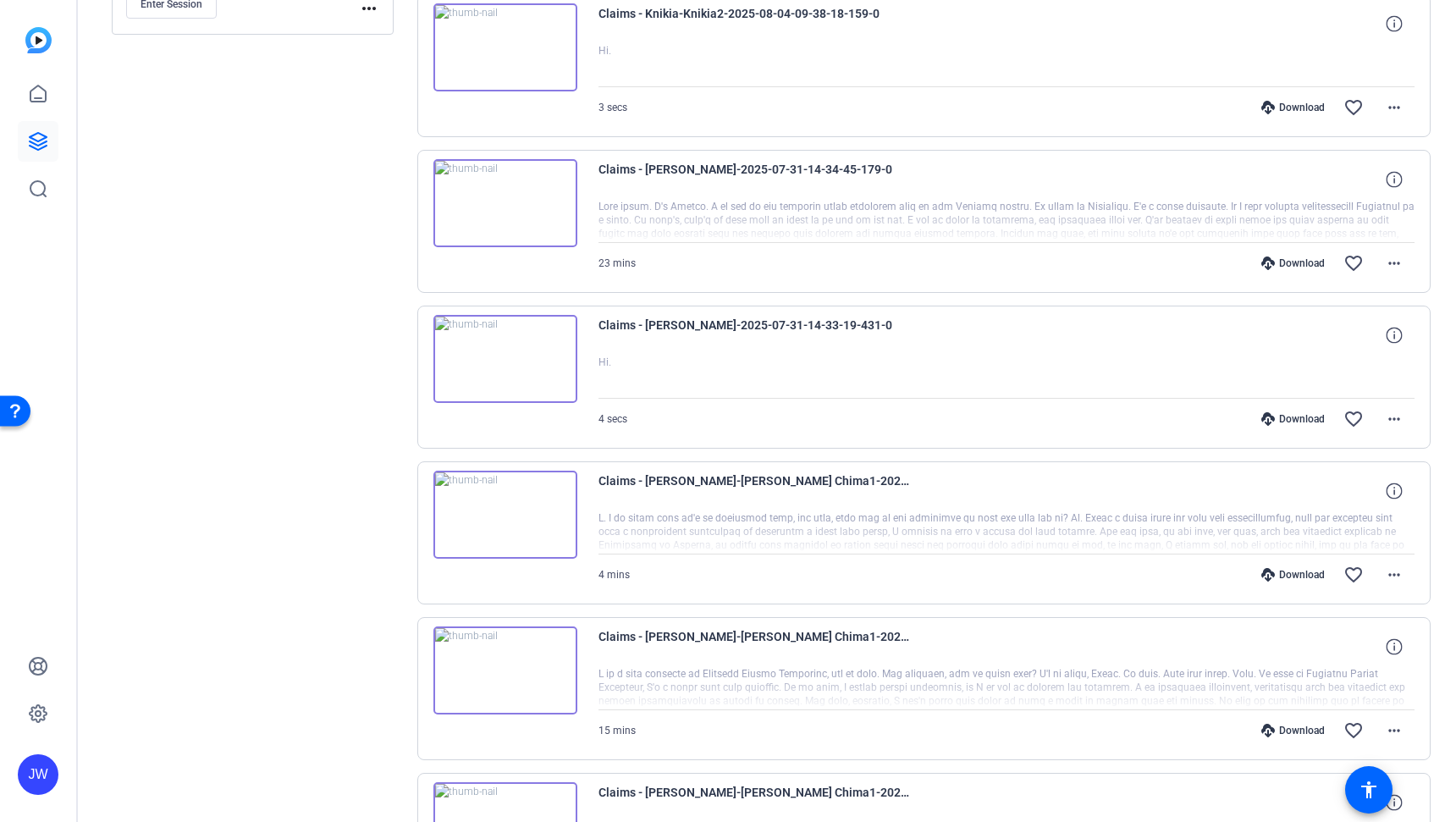
scroll to position [1629, 0]
click at [1384, 725] on mat-icon "more_horiz" at bounding box center [1394, 730] width 20 height 20
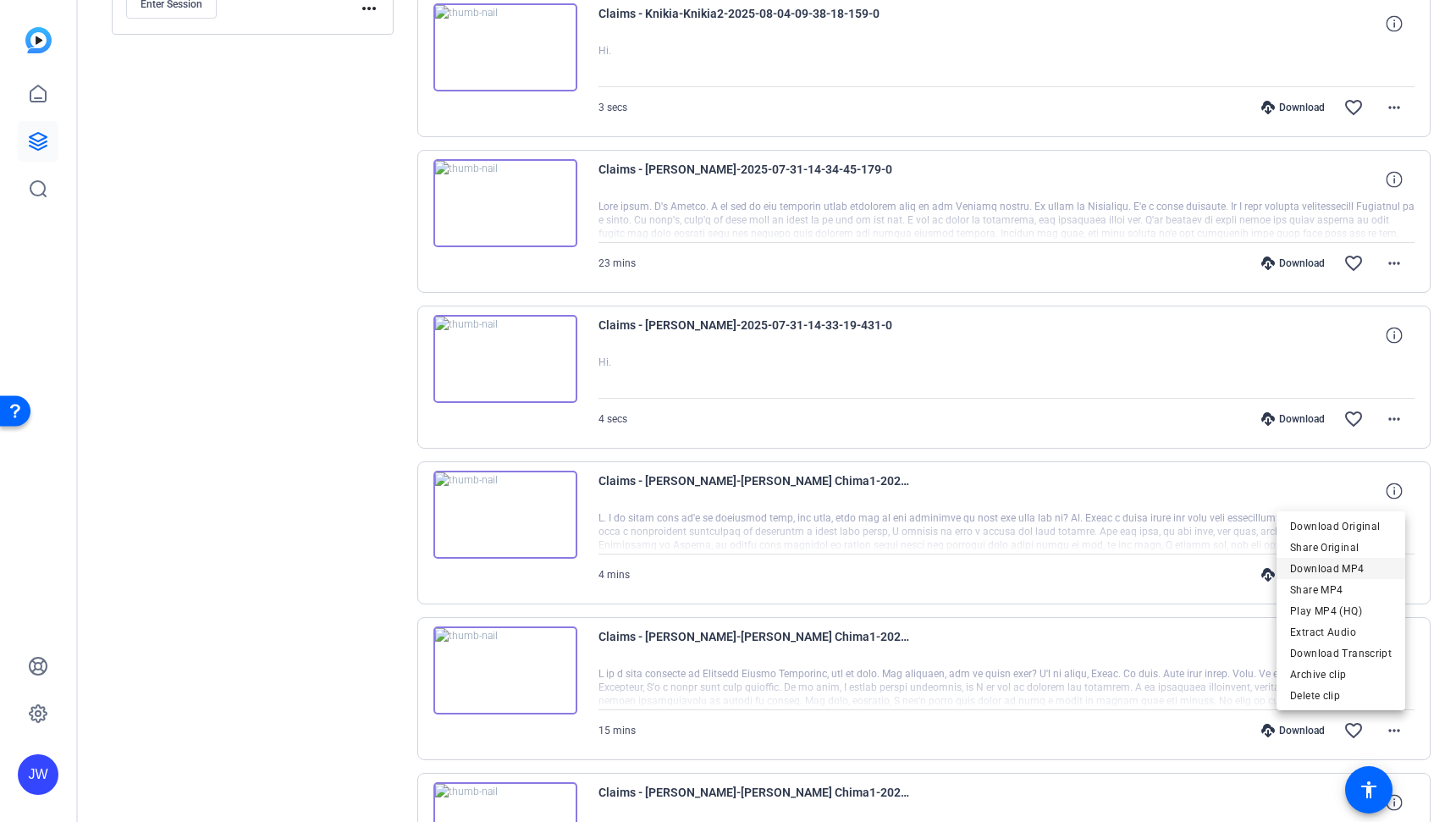
click at [1301, 571] on span "Download MP4" at bounding box center [1340, 567] width 101 height 20
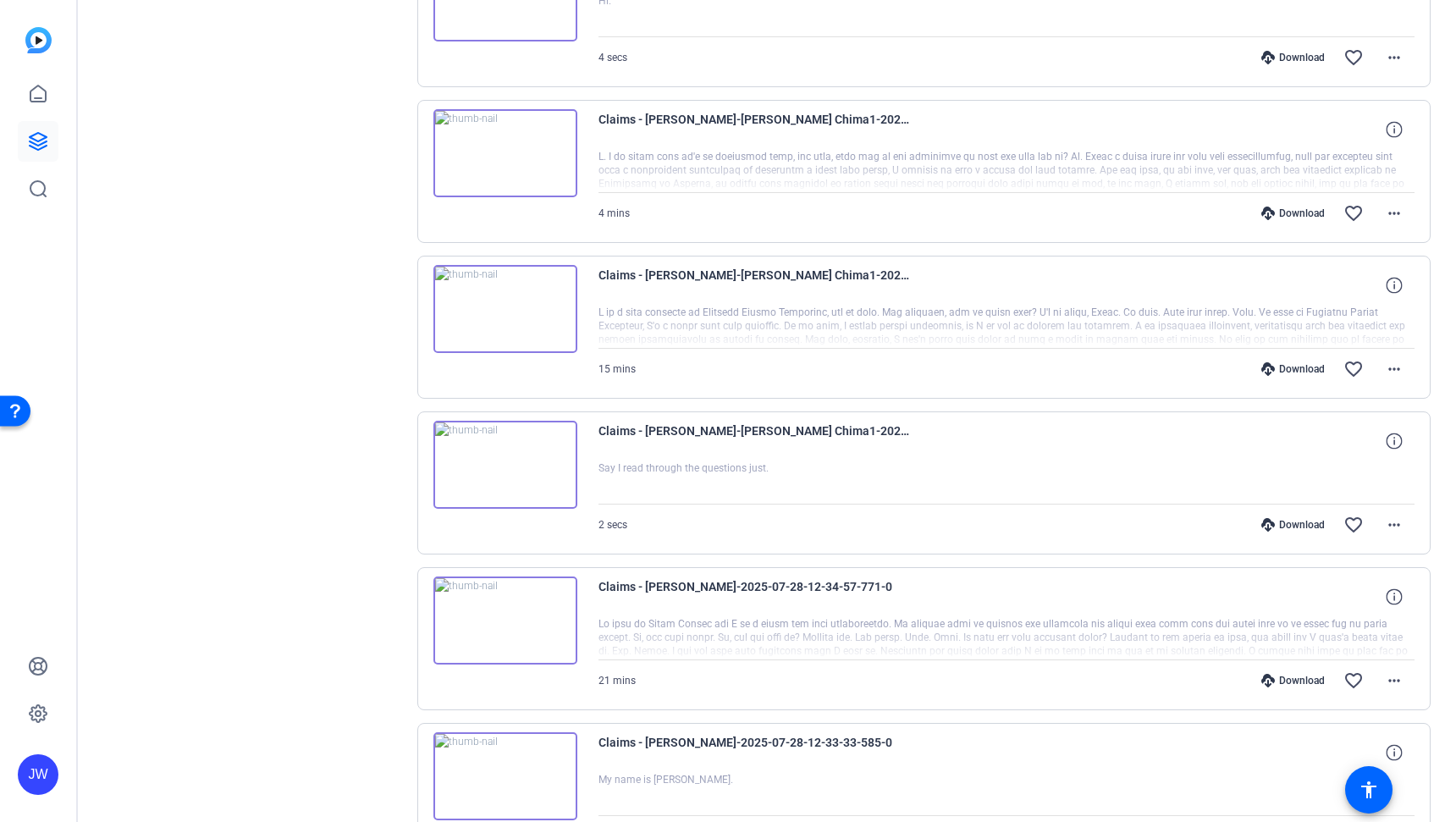
scroll to position [1991, 0]
click at [1384, 671] on mat-icon "more_horiz" at bounding box center [1394, 679] width 20 height 20
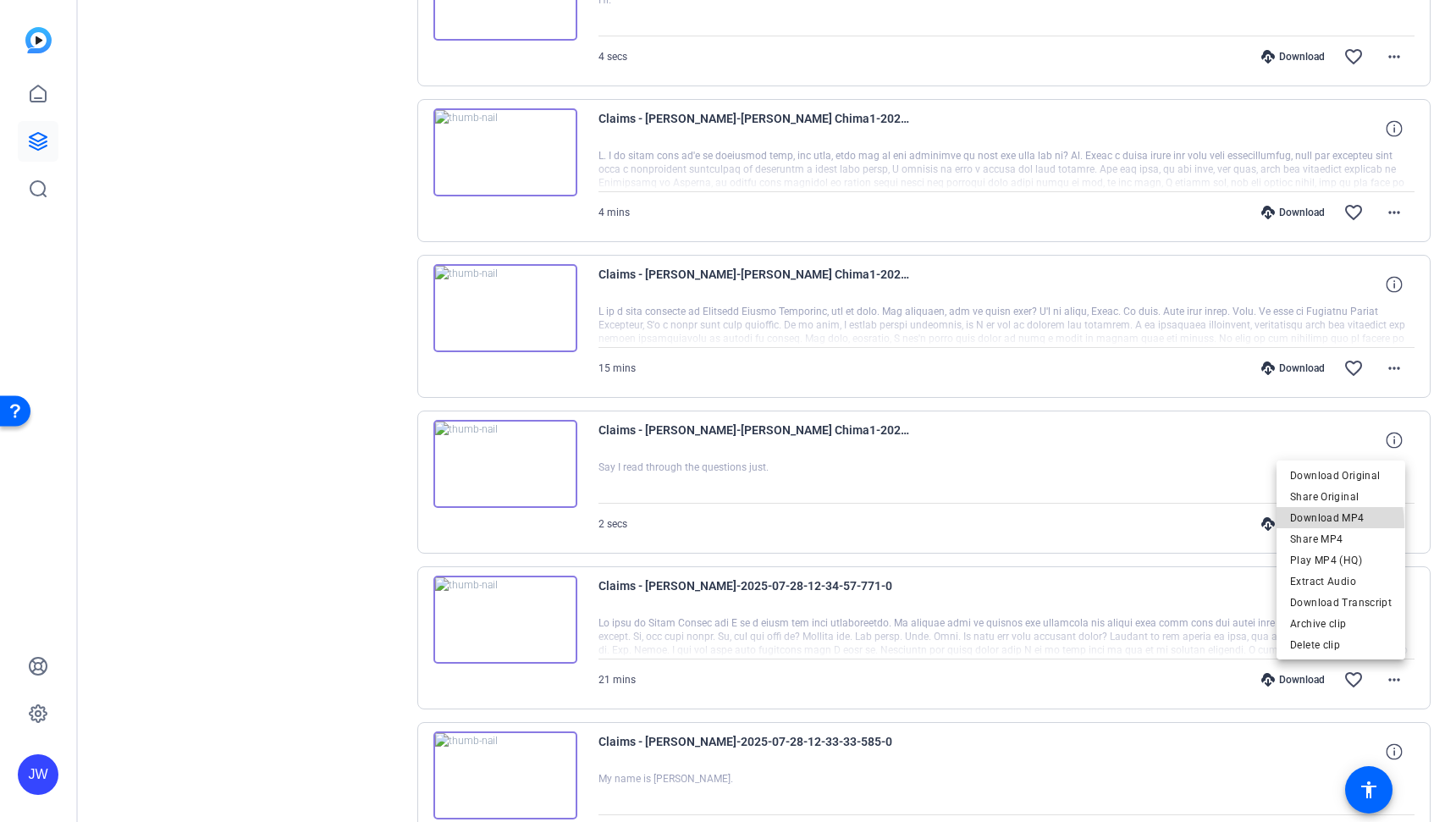
click at [1307, 525] on span "Download MP4" at bounding box center [1340, 518] width 101 height 20
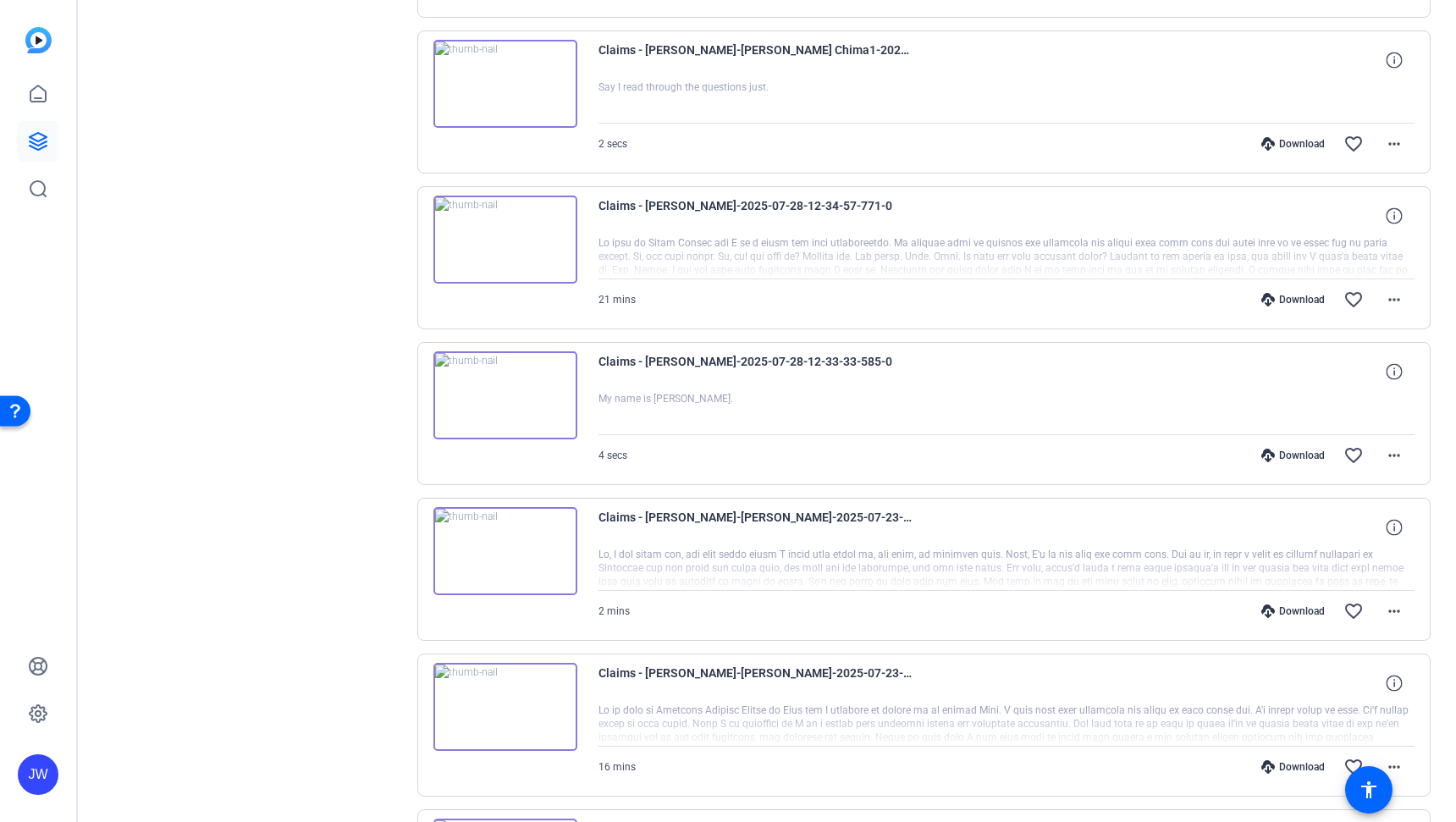
scroll to position [2365, 0]
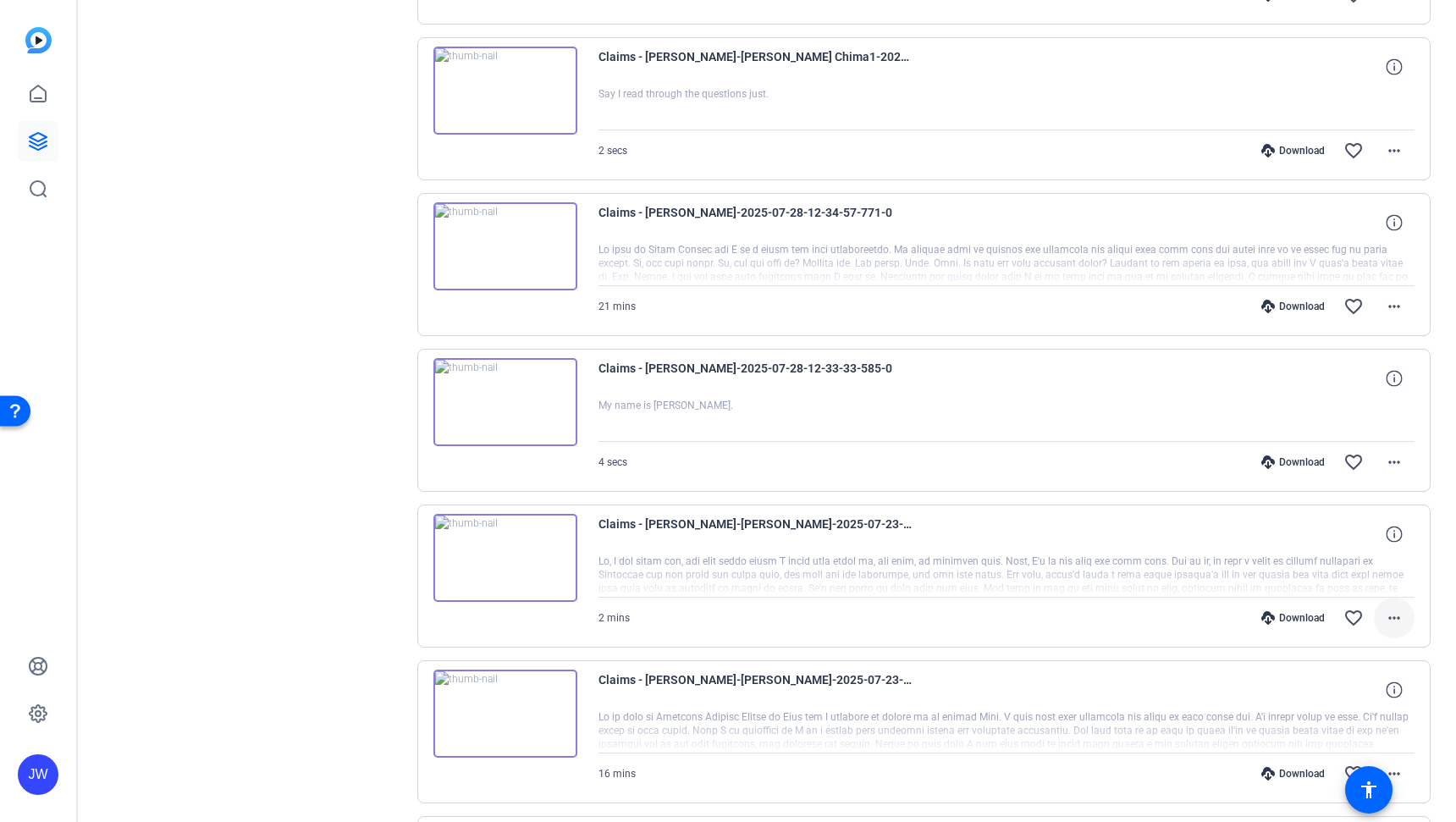
click at [1386, 622] on mat-icon "more_horiz" at bounding box center [1394, 617] width 20 height 20
click at [1329, 456] on span "Download MP4" at bounding box center [1340, 454] width 101 height 20
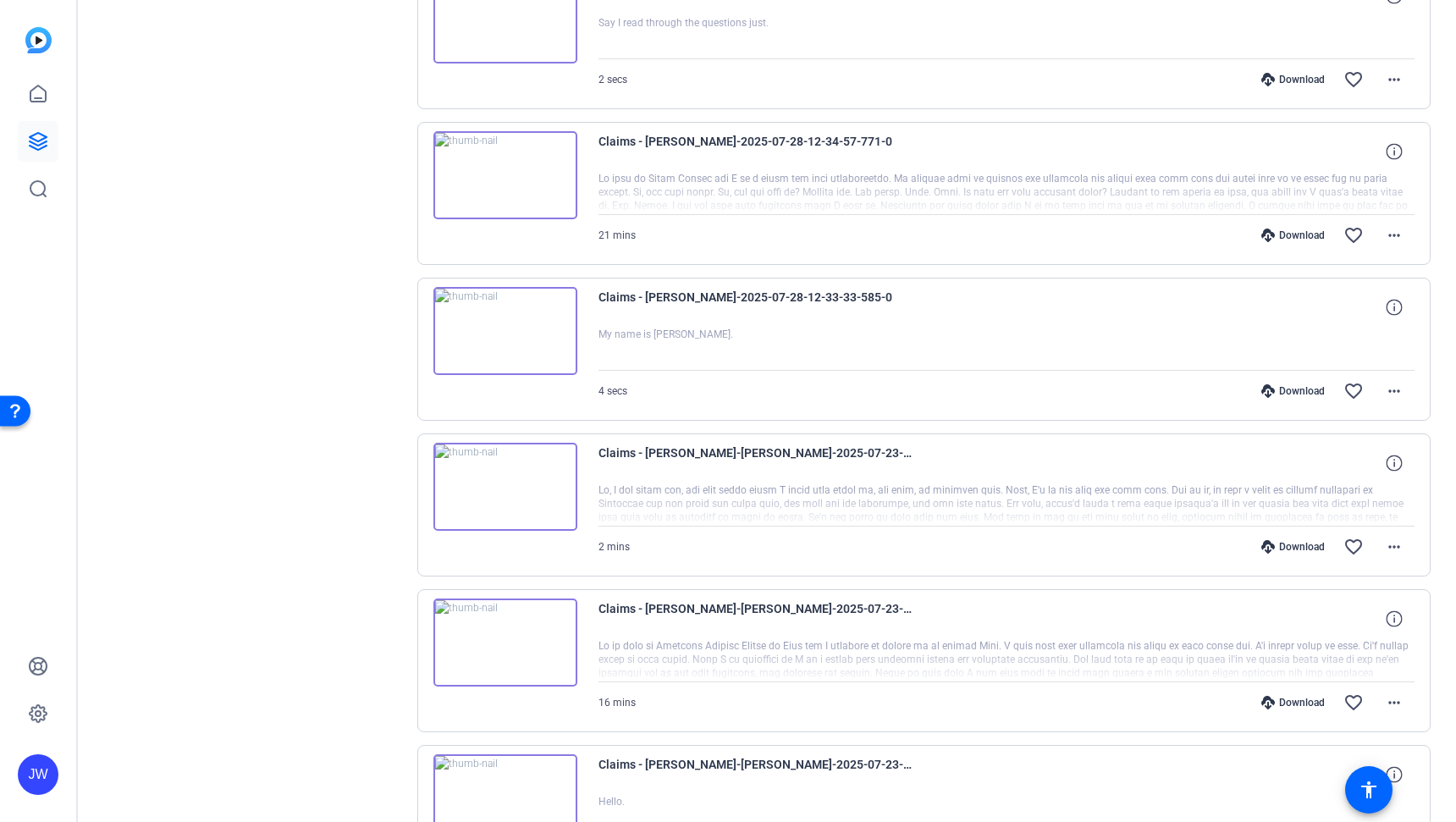
scroll to position [2482, 0]
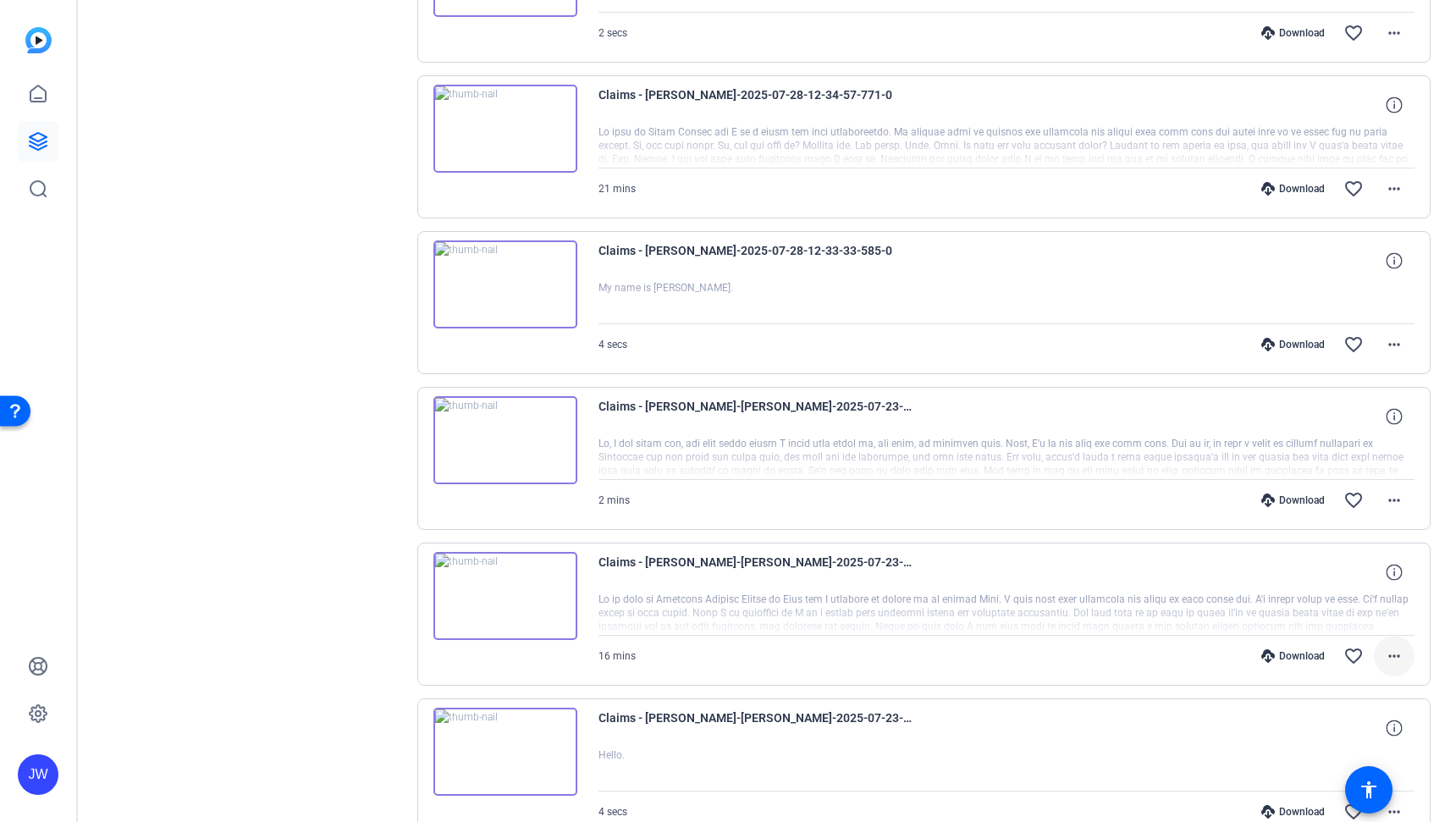
click at [1385, 655] on mat-icon "more_horiz" at bounding box center [1394, 656] width 20 height 20
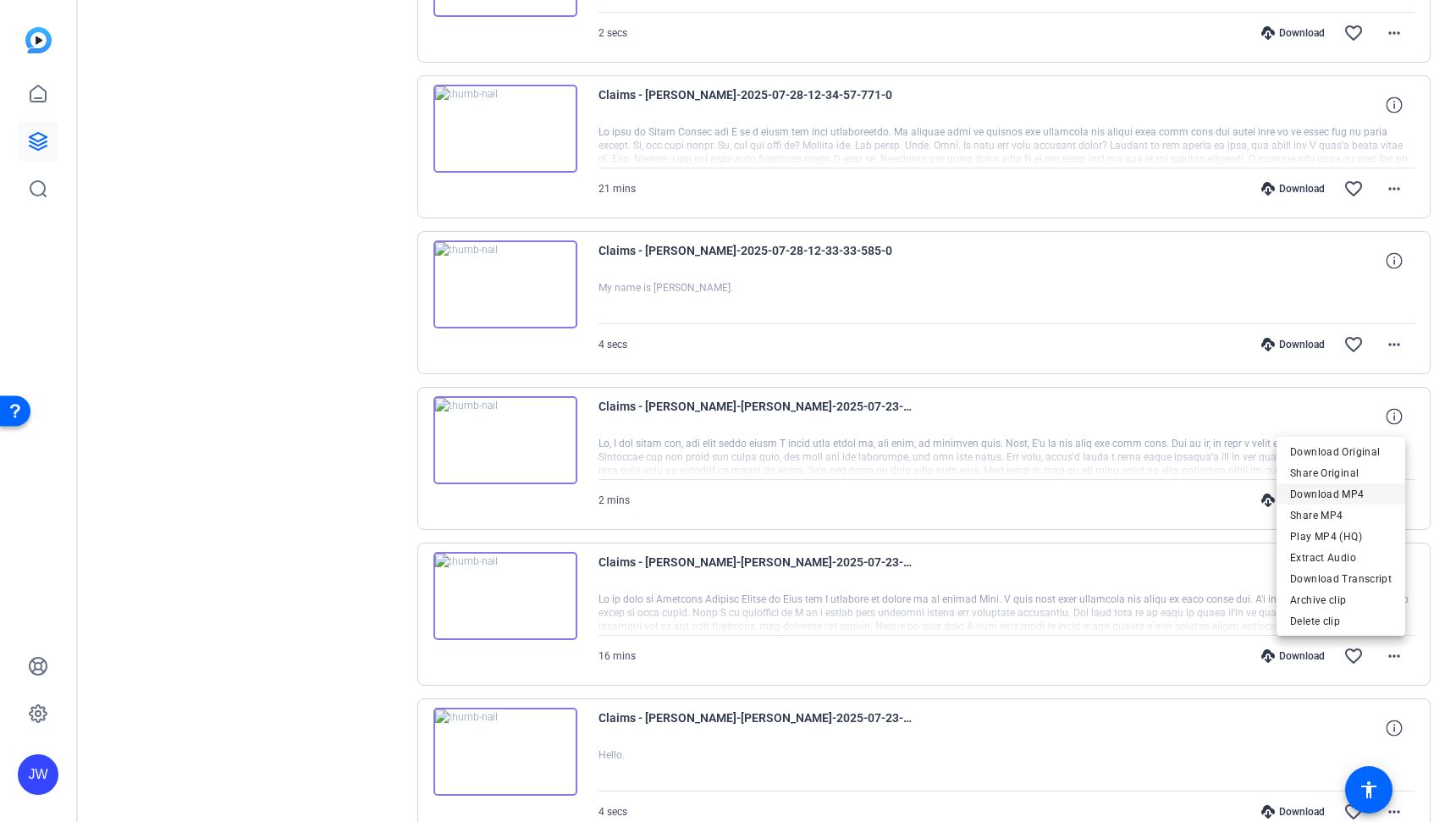
click at [1310, 497] on span "Download MP4" at bounding box center [1340, 493] width 101 height 20
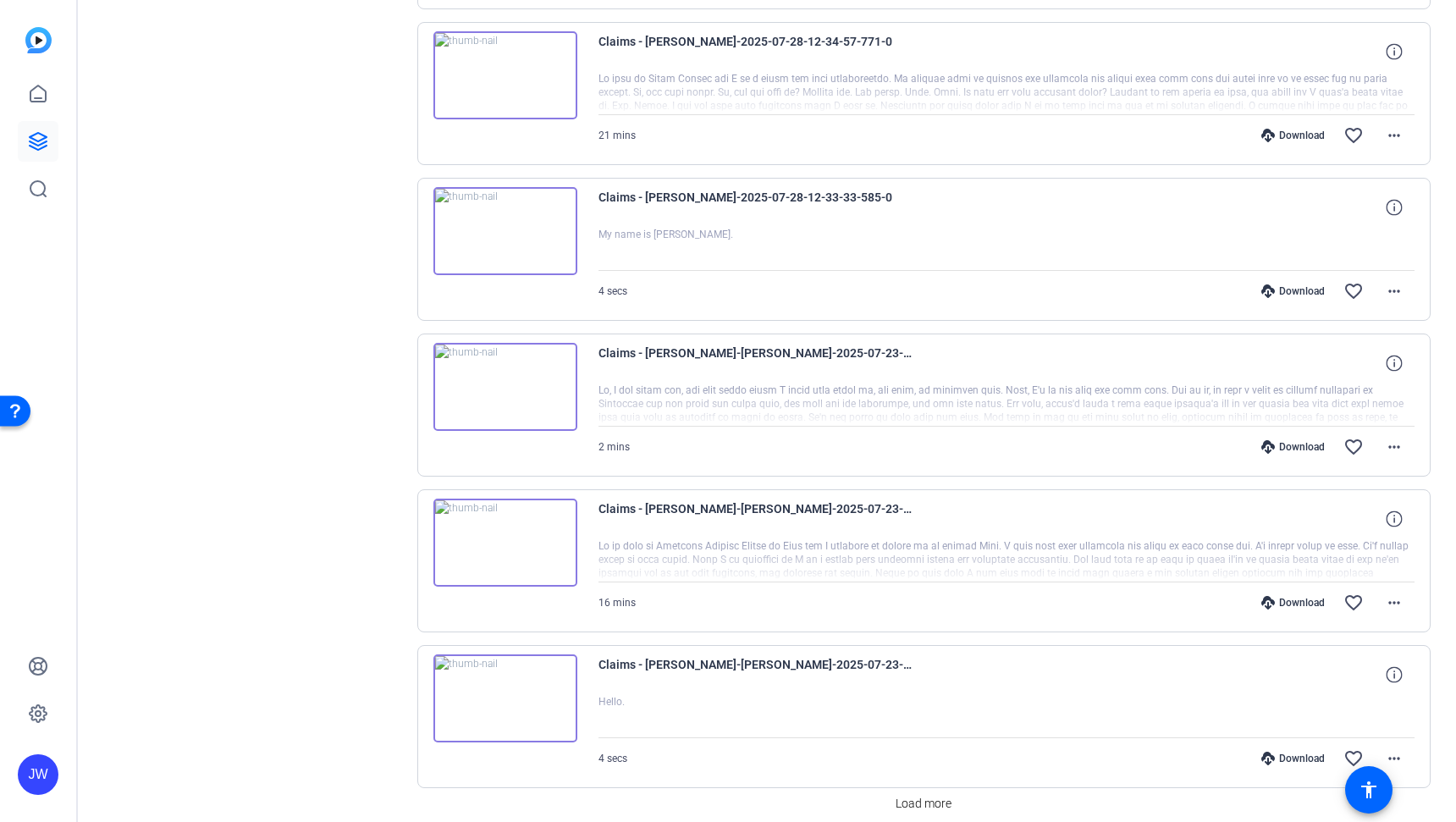
scroll to position [2607, 0]
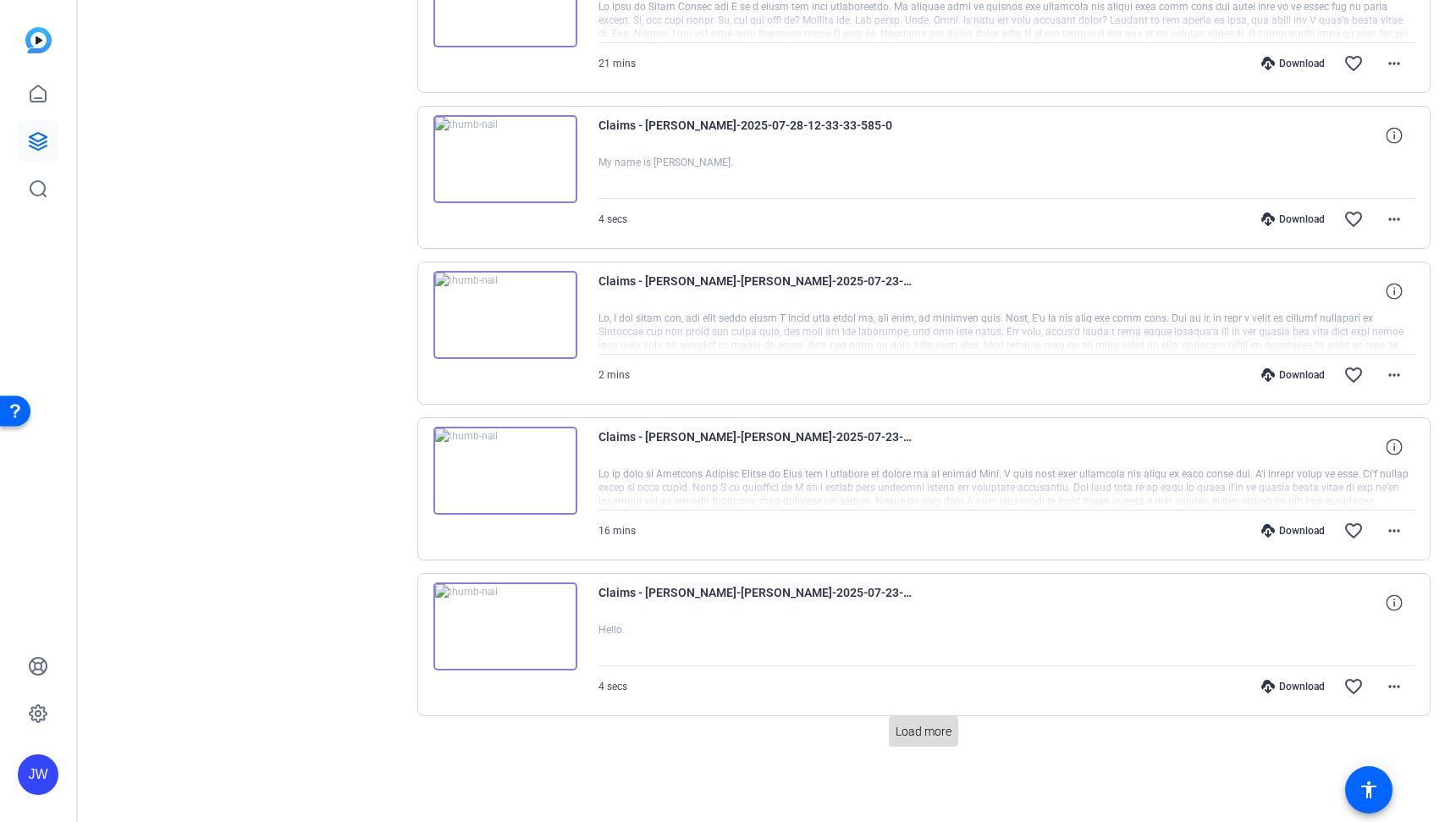
click at [923, 720] on span at bounding box center [924, 731] width 69 height 41
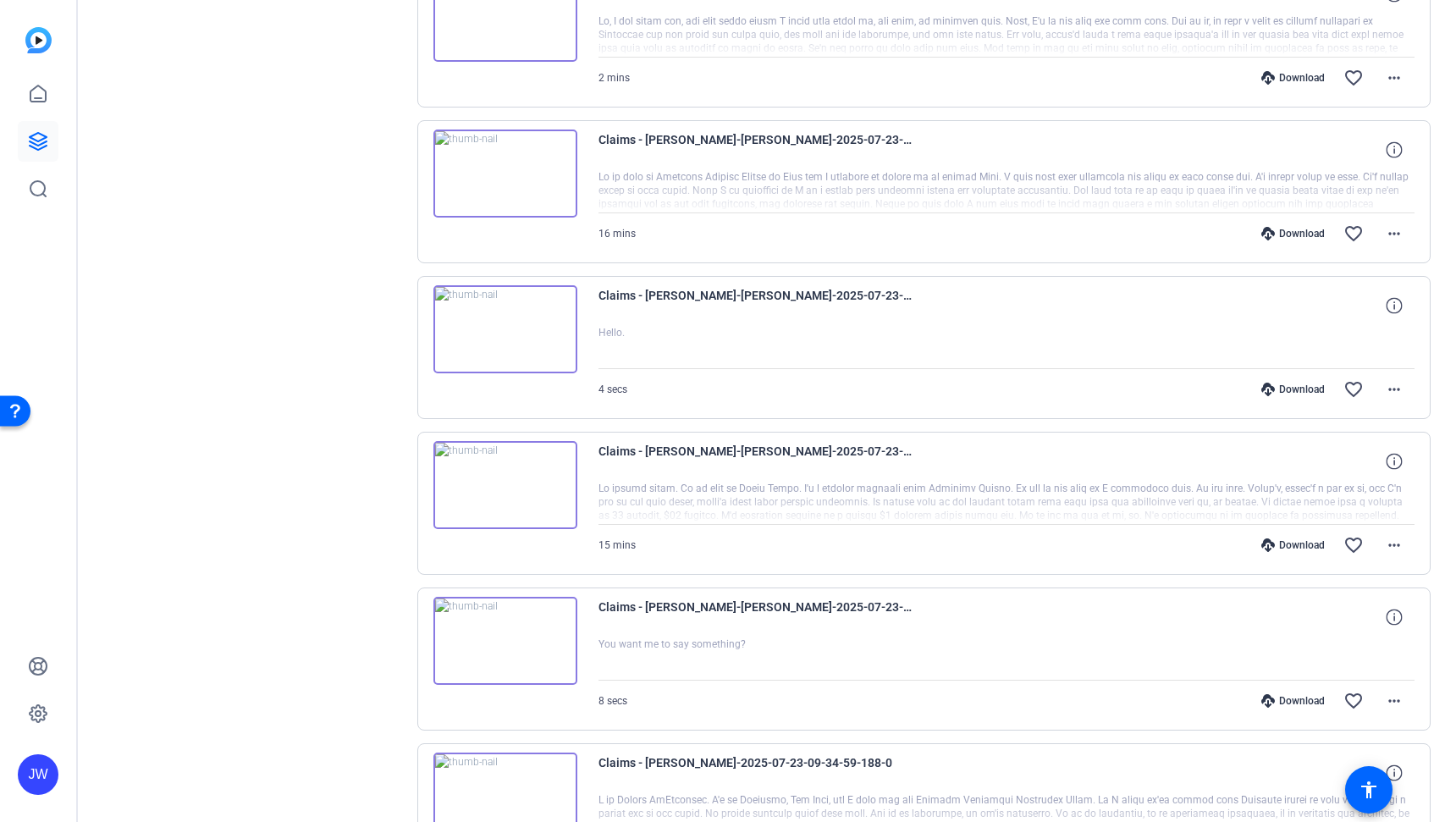
scroll to position [2955, 0]
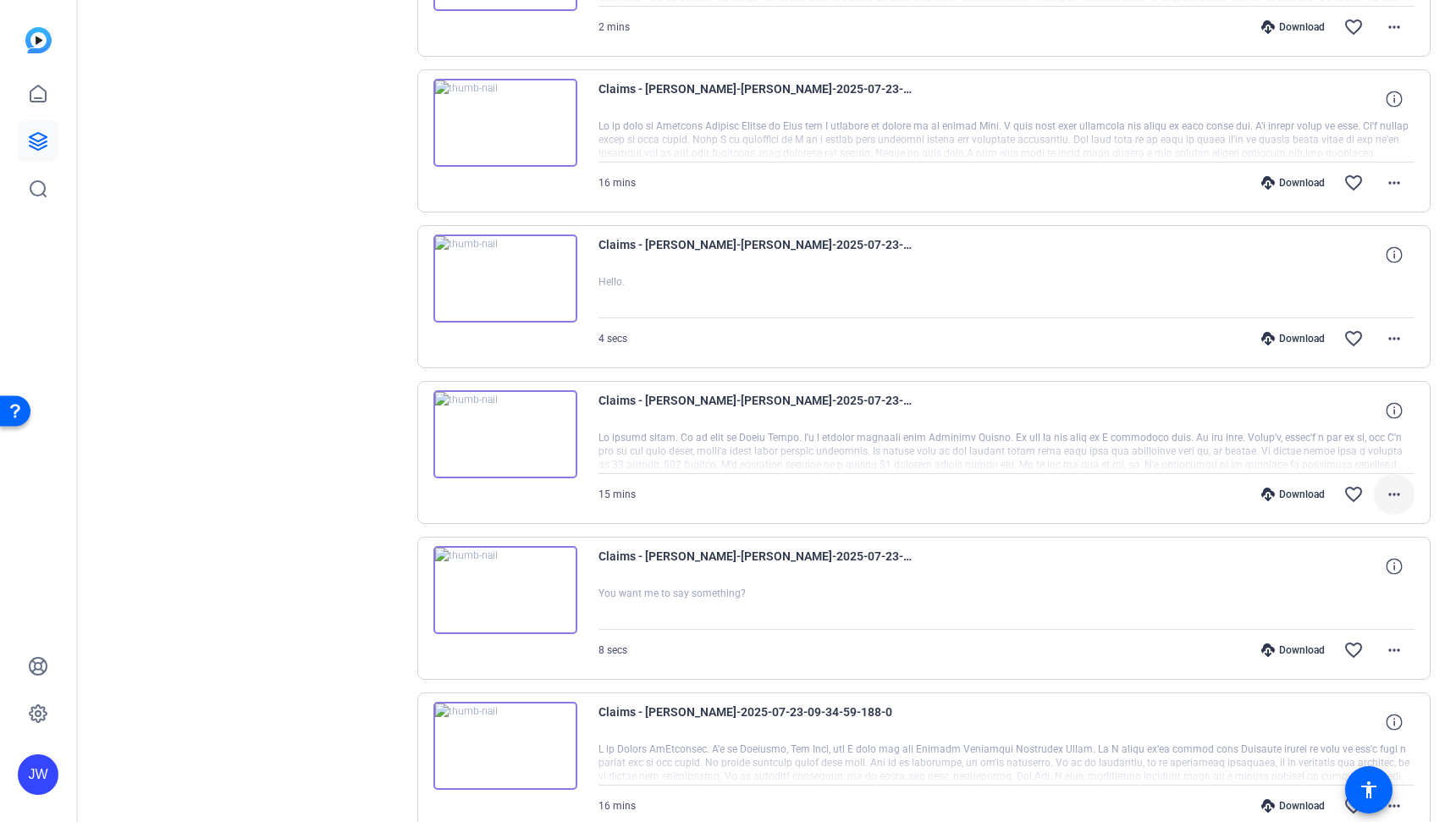
click at [1384, 492] on mat-icon "more_horiz" at bounding box center [1394, 493] width 20 height 20
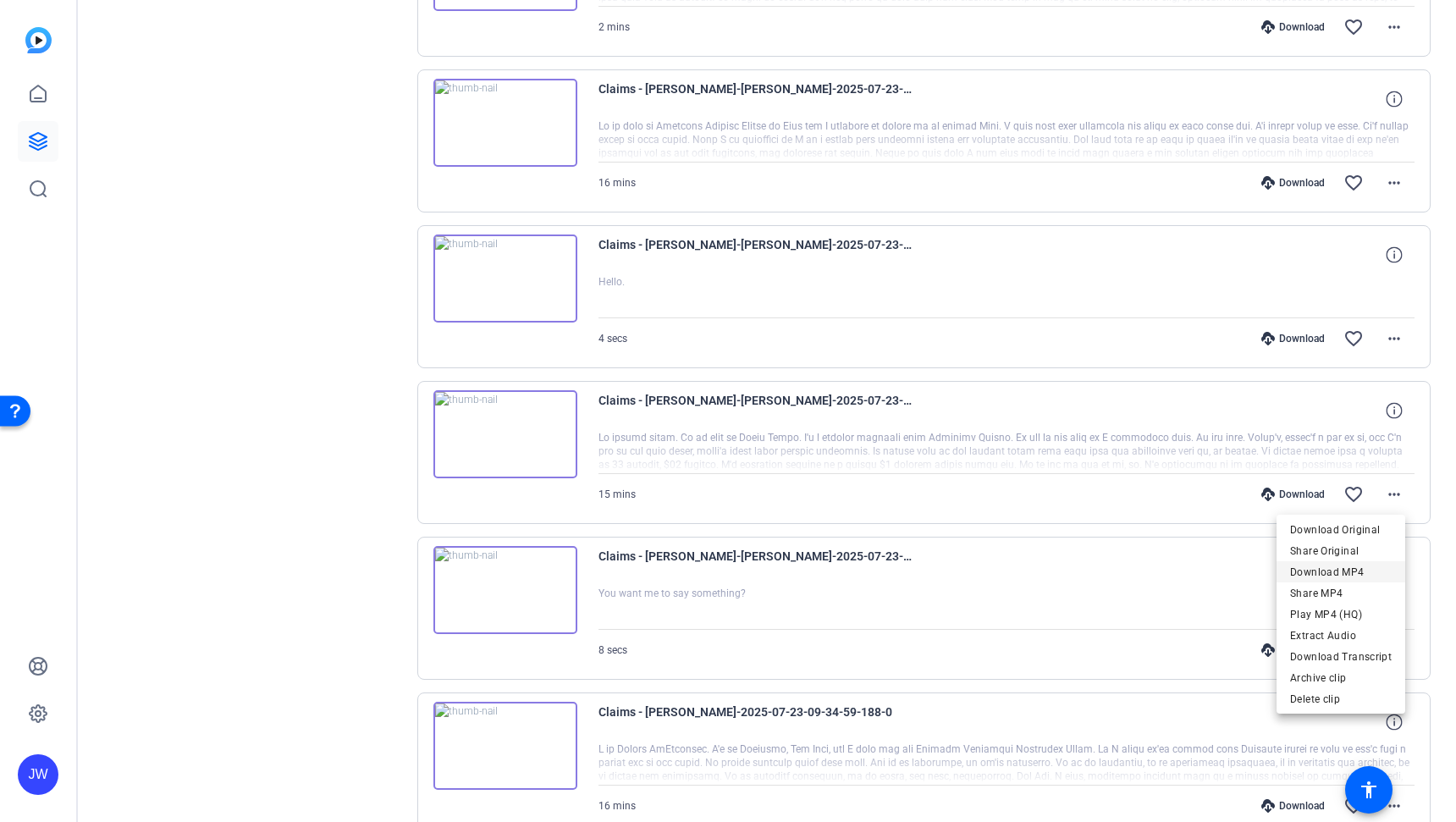
click at [1315, 570] on span "Download MP4" at bounding box center [1340, 571] width 101 height 20
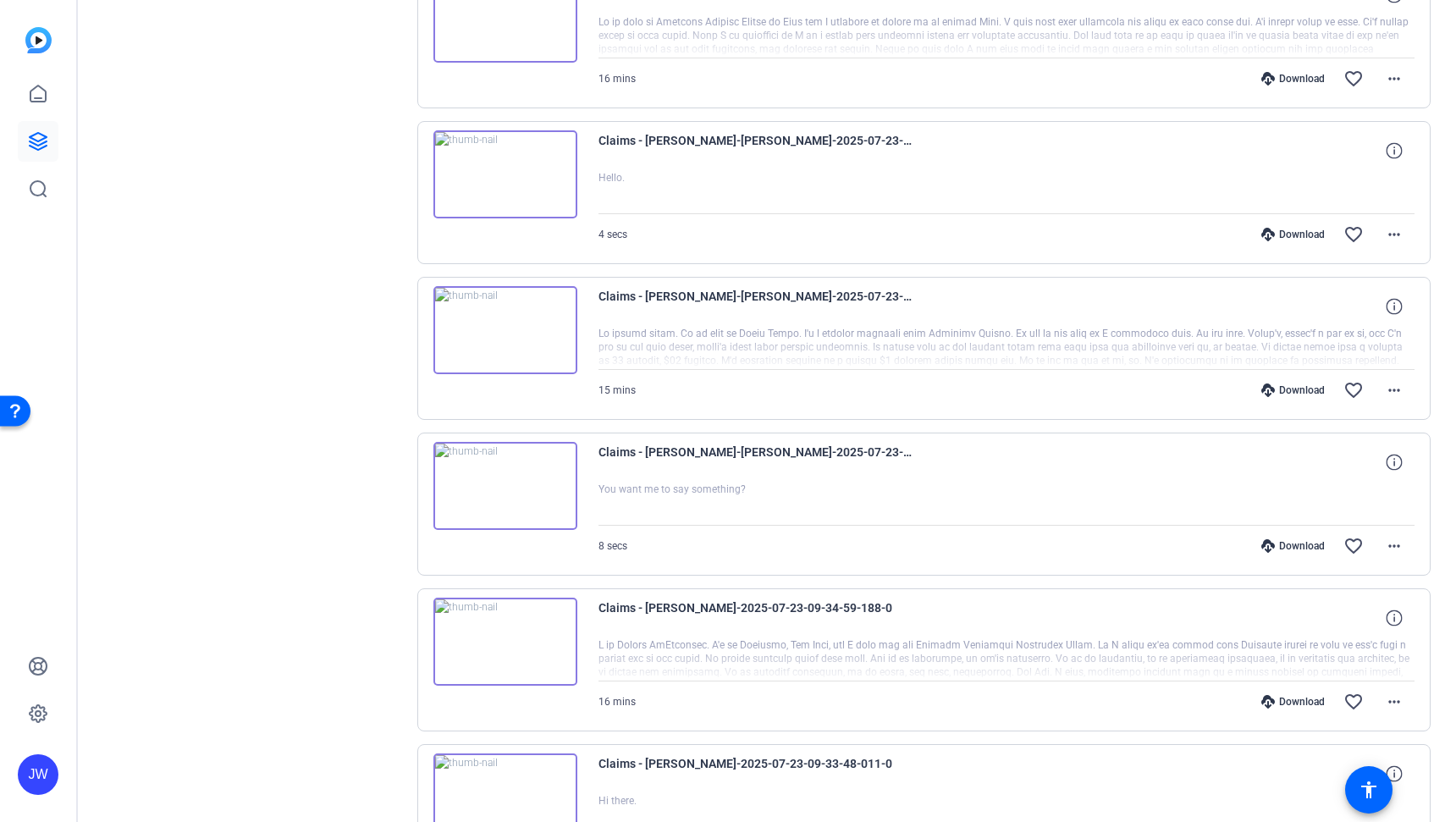
scroll to position [3107, 0]
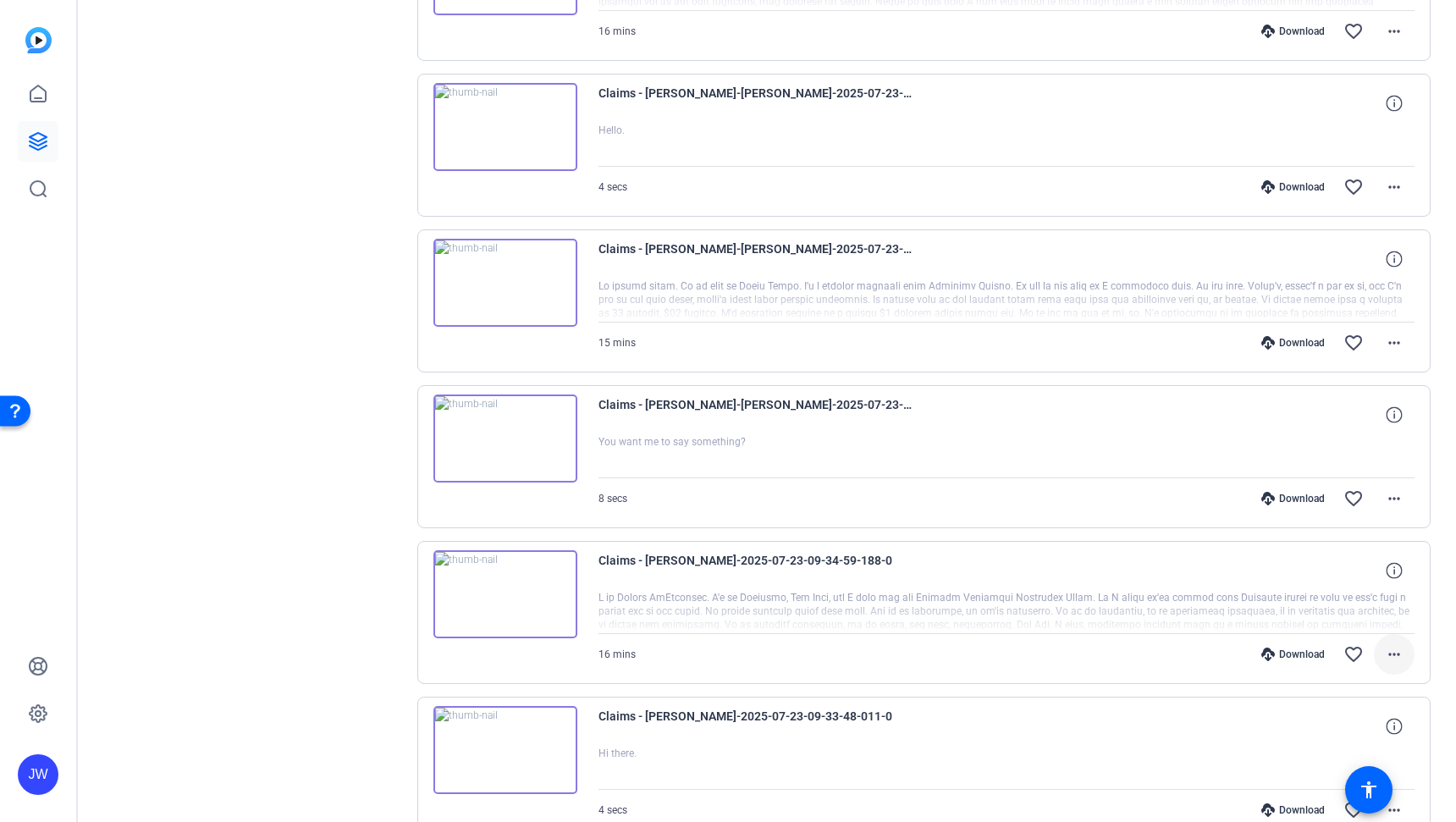
click at [1384, 656] on mat-icon "more_horiz" at bounding box center [1394, 654] width 20 height 20
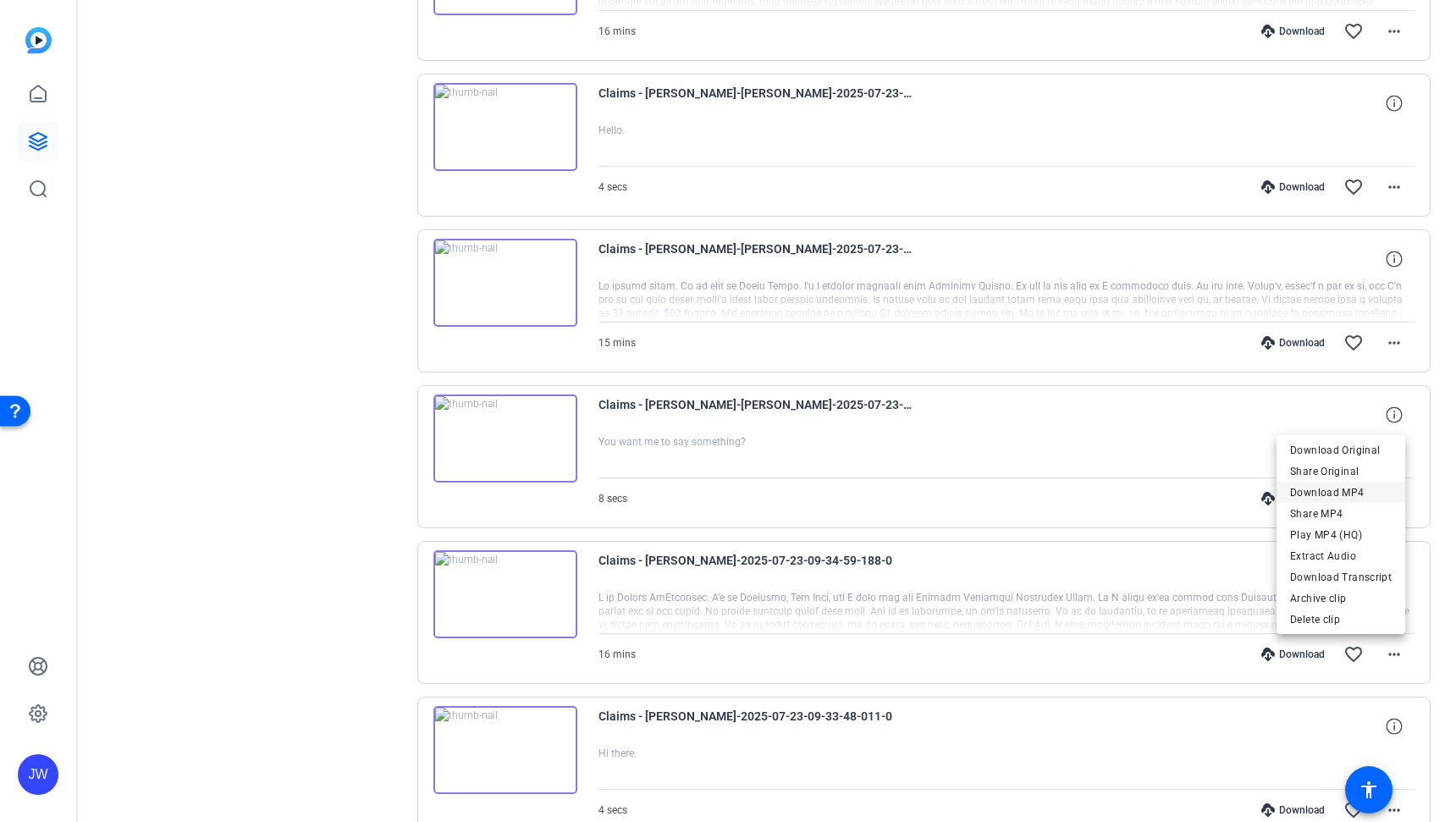
click at [1325, 492] on span "Download MP4" at bounding box center [1340, 491] width 101 height 20
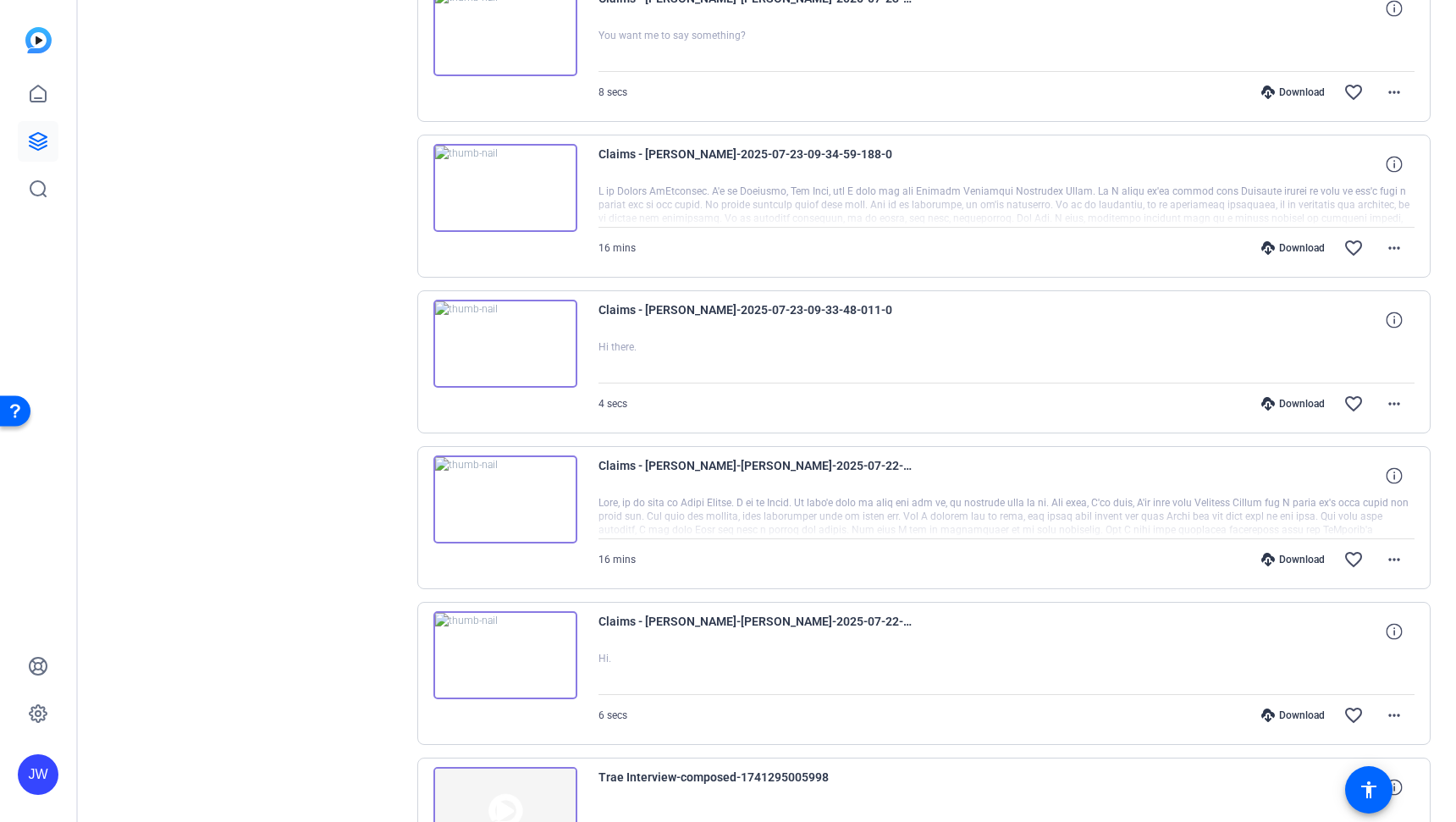
scroll to position [3411, 0]
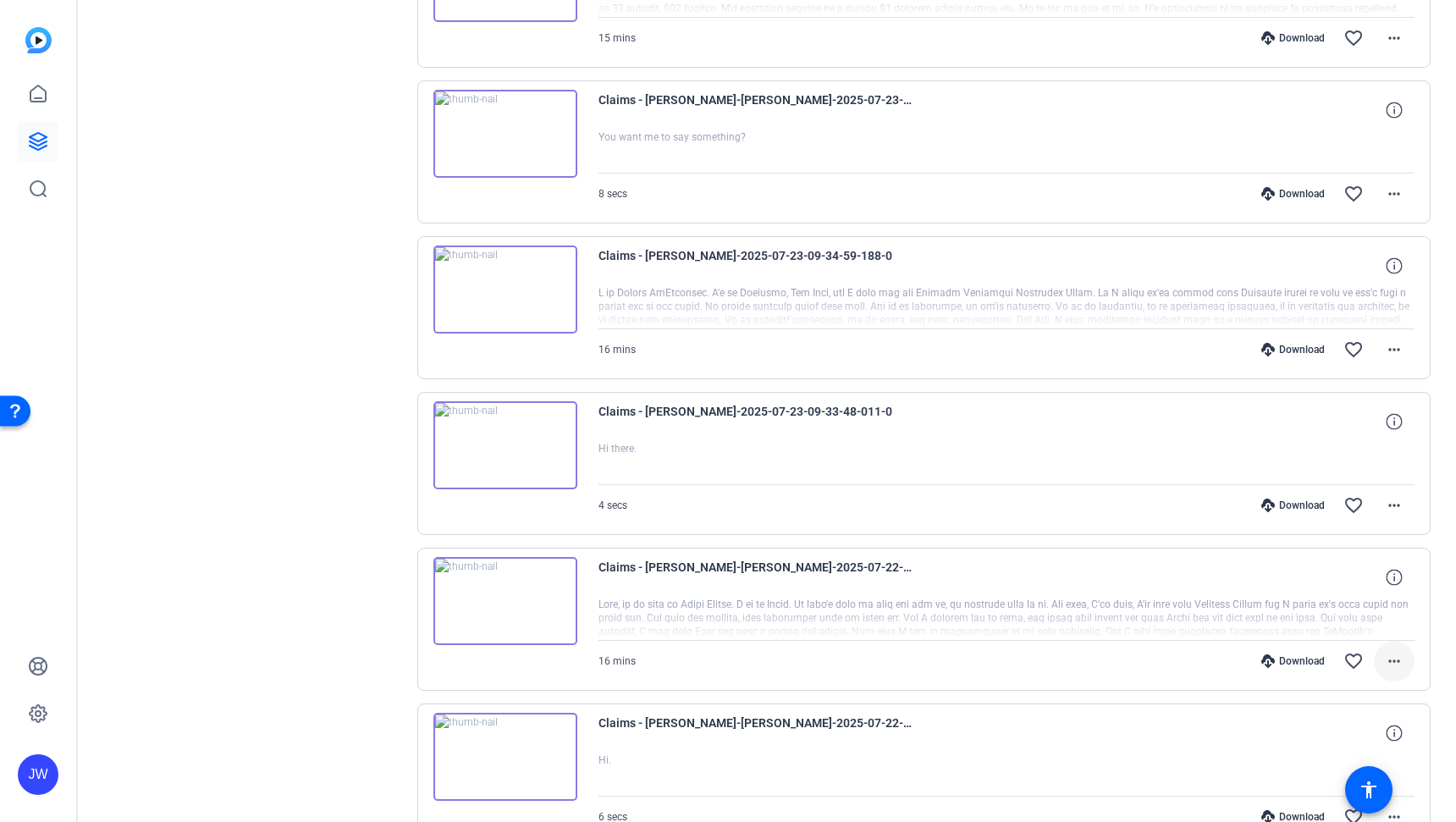
click at [1384, 651] on mat-icon "more_horiz" at bounding box center [1394, 661] width 20 height 20
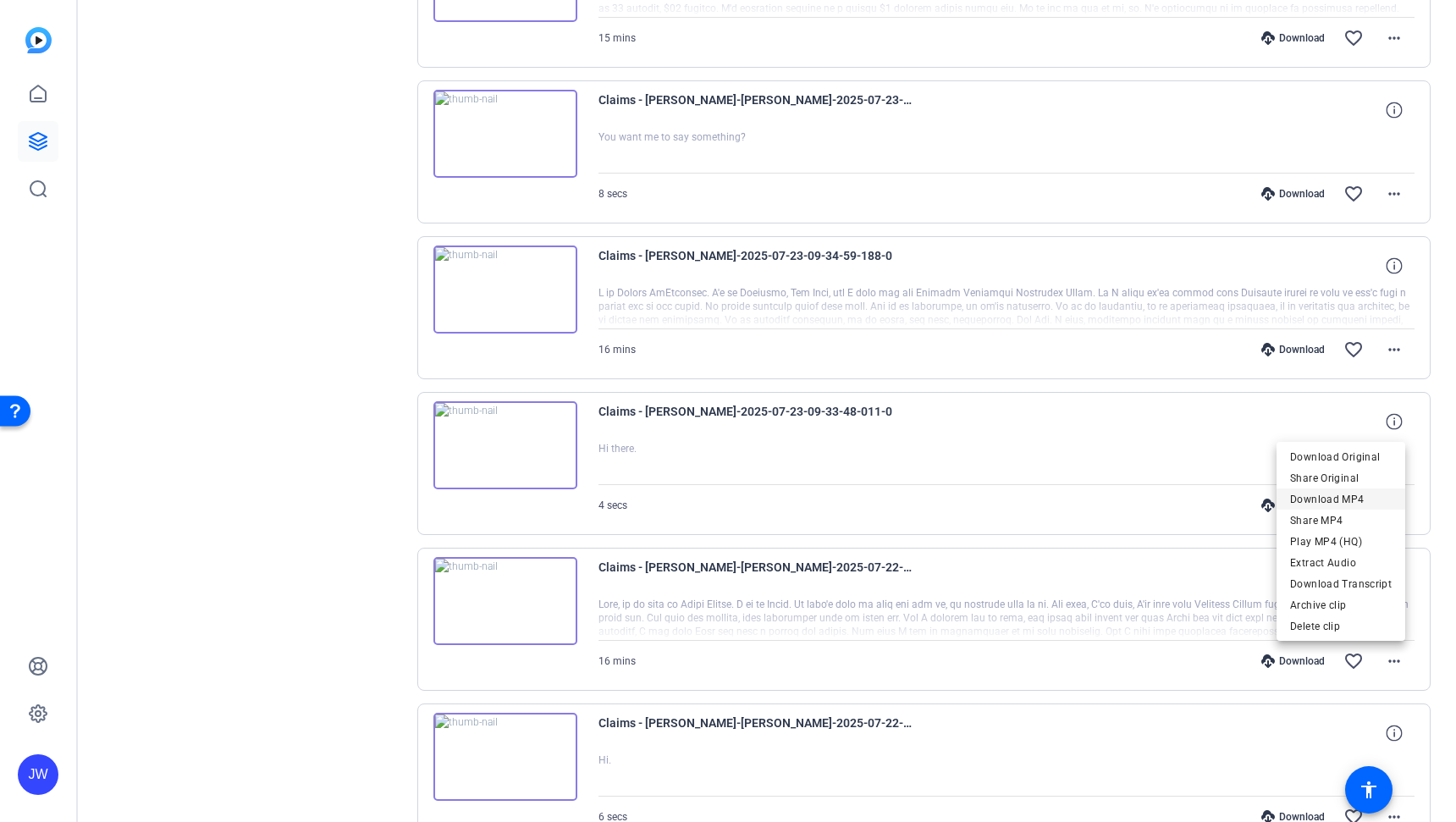
click at [1320, 499] on span "Download MP4" at bounding box center [1340, 498] width 101 height 20
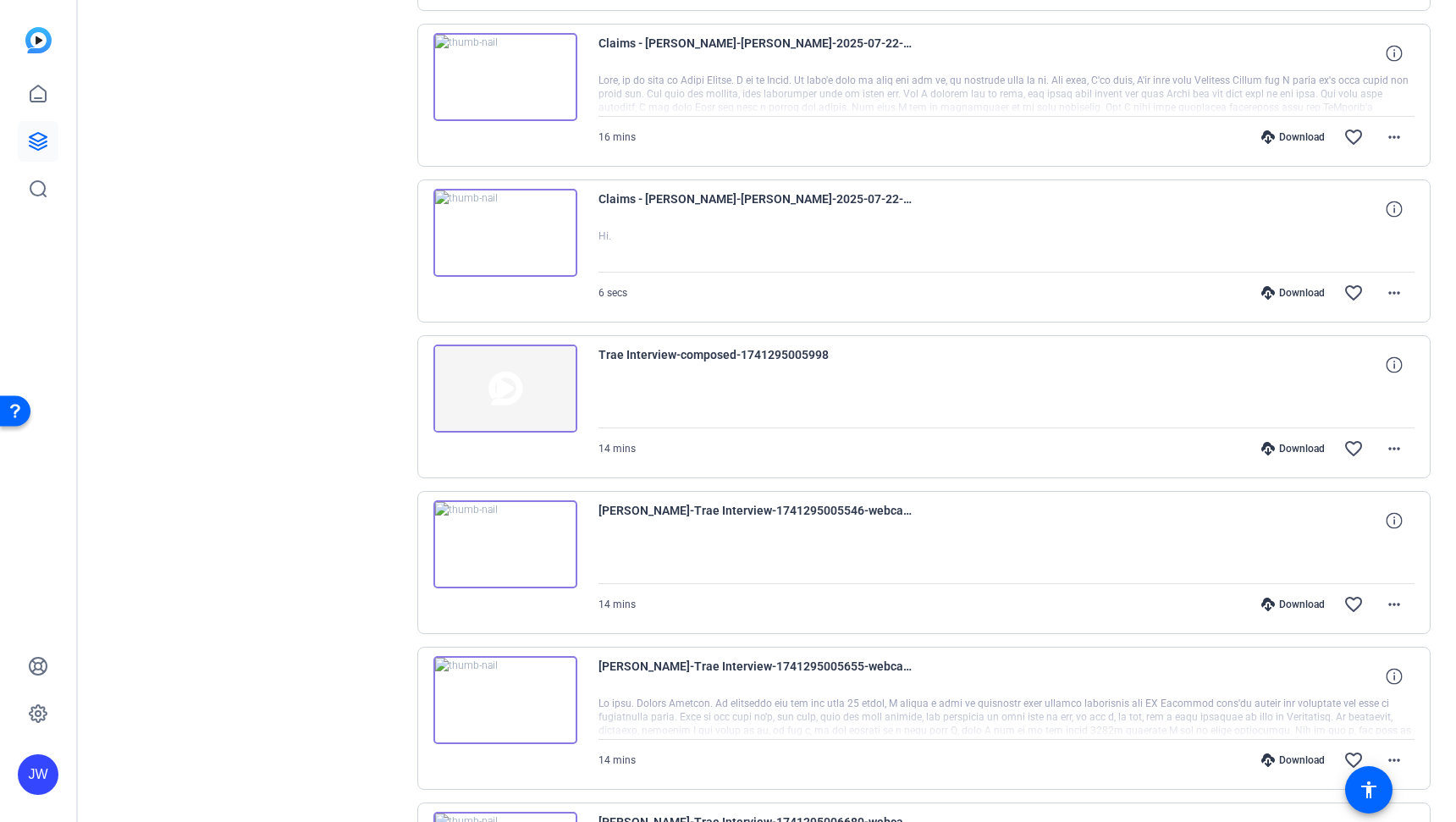
scroll to position [3936, 0]
click at [1395, 763] on span at bounding box center [1394, 759] width 41 height 41
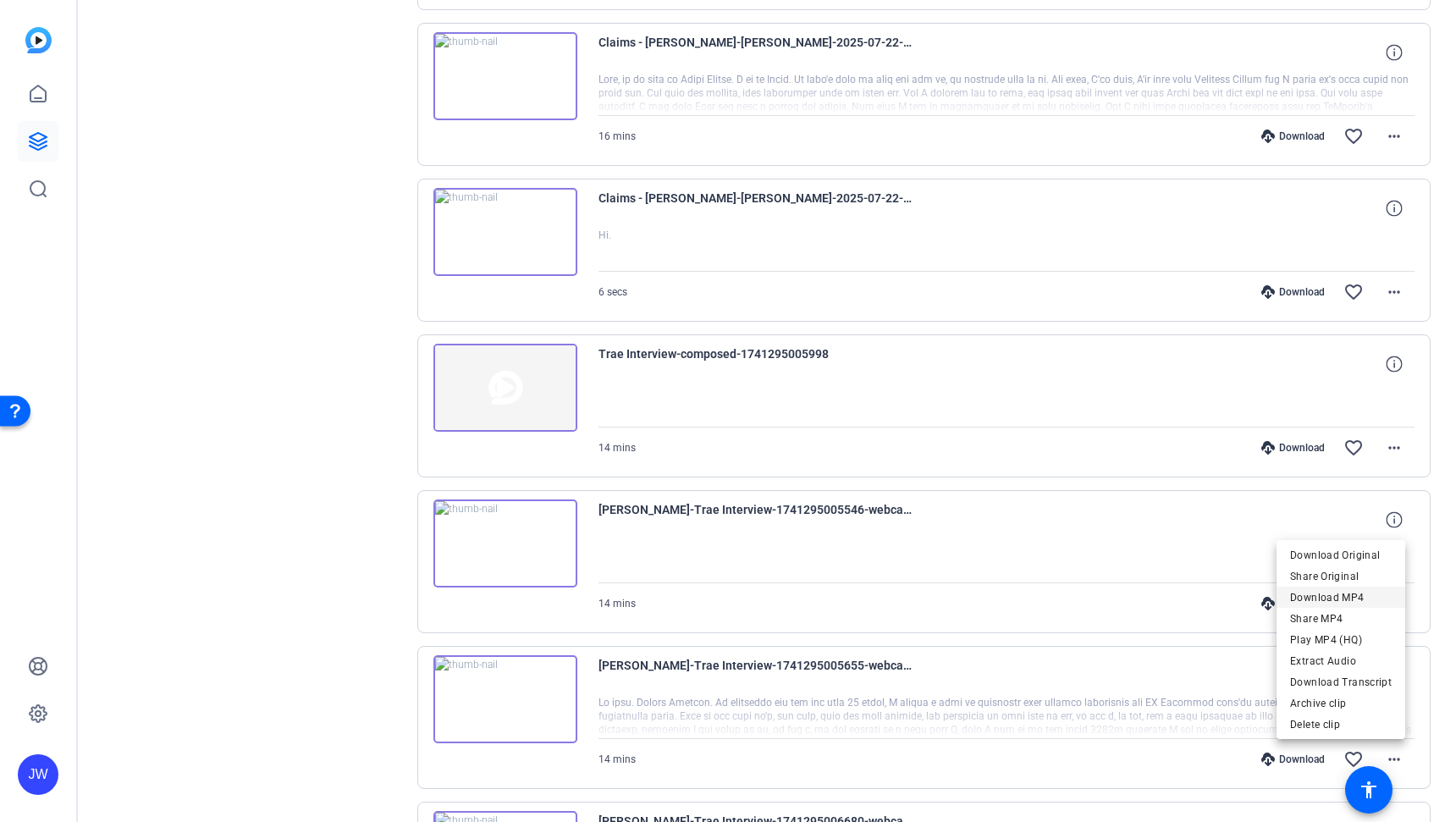
click at [1318, 590] on span "Download MP4" at bounding box center [1340, 596] width 101 height 20
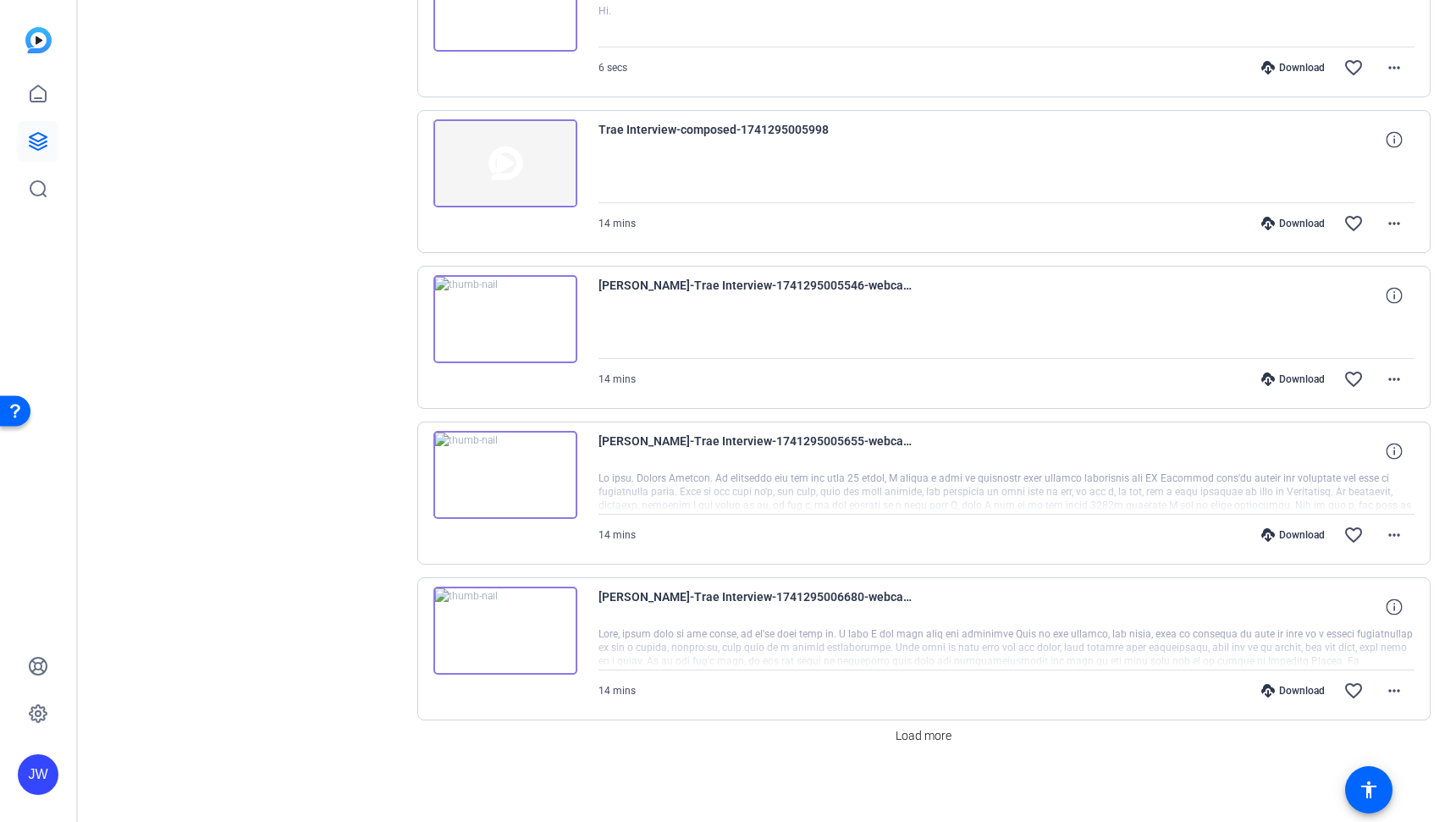
scroll to position [4165, 0]
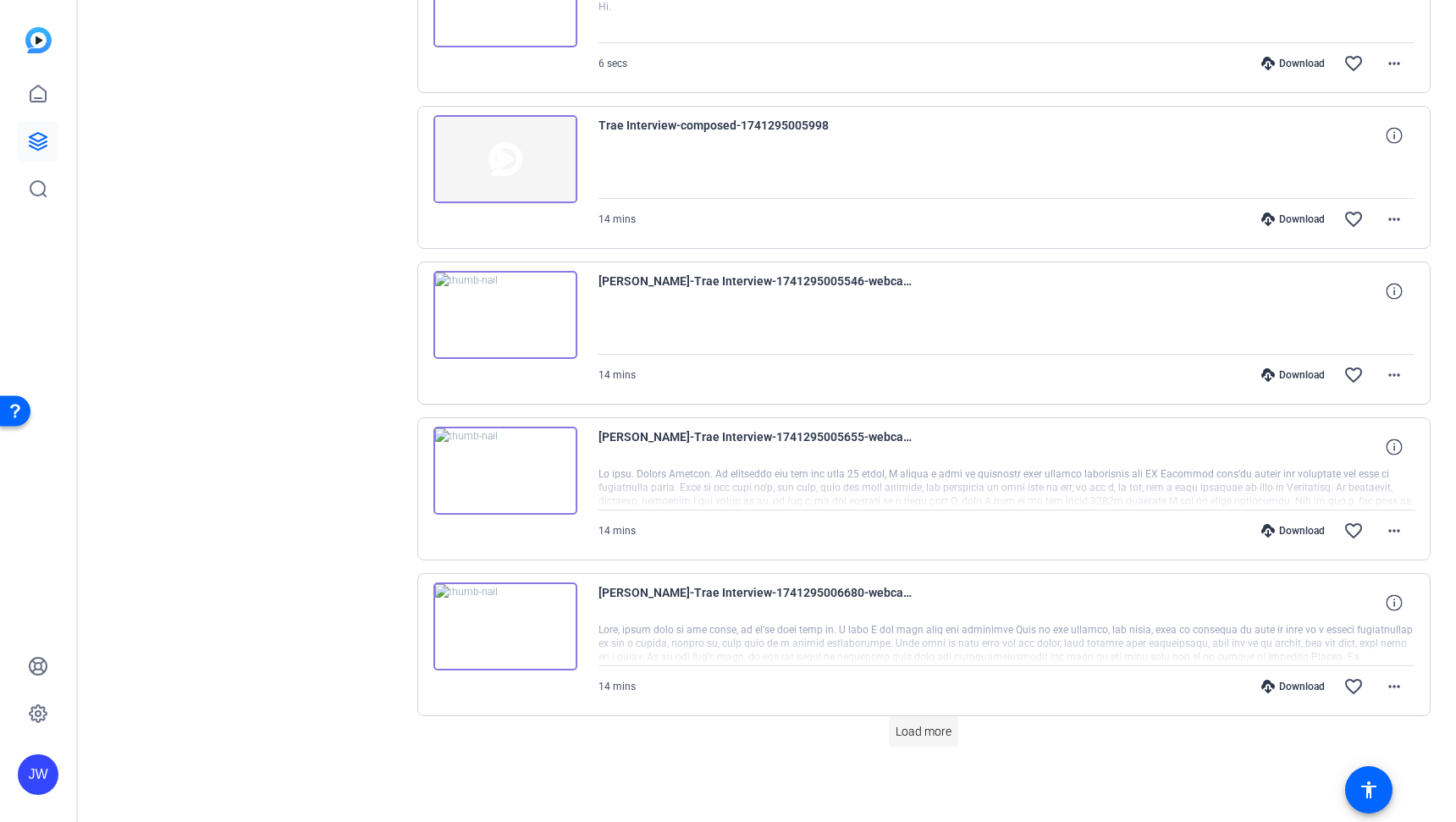
click at [924, 721] on span at bounding box center [924, 731] width 69 height 41
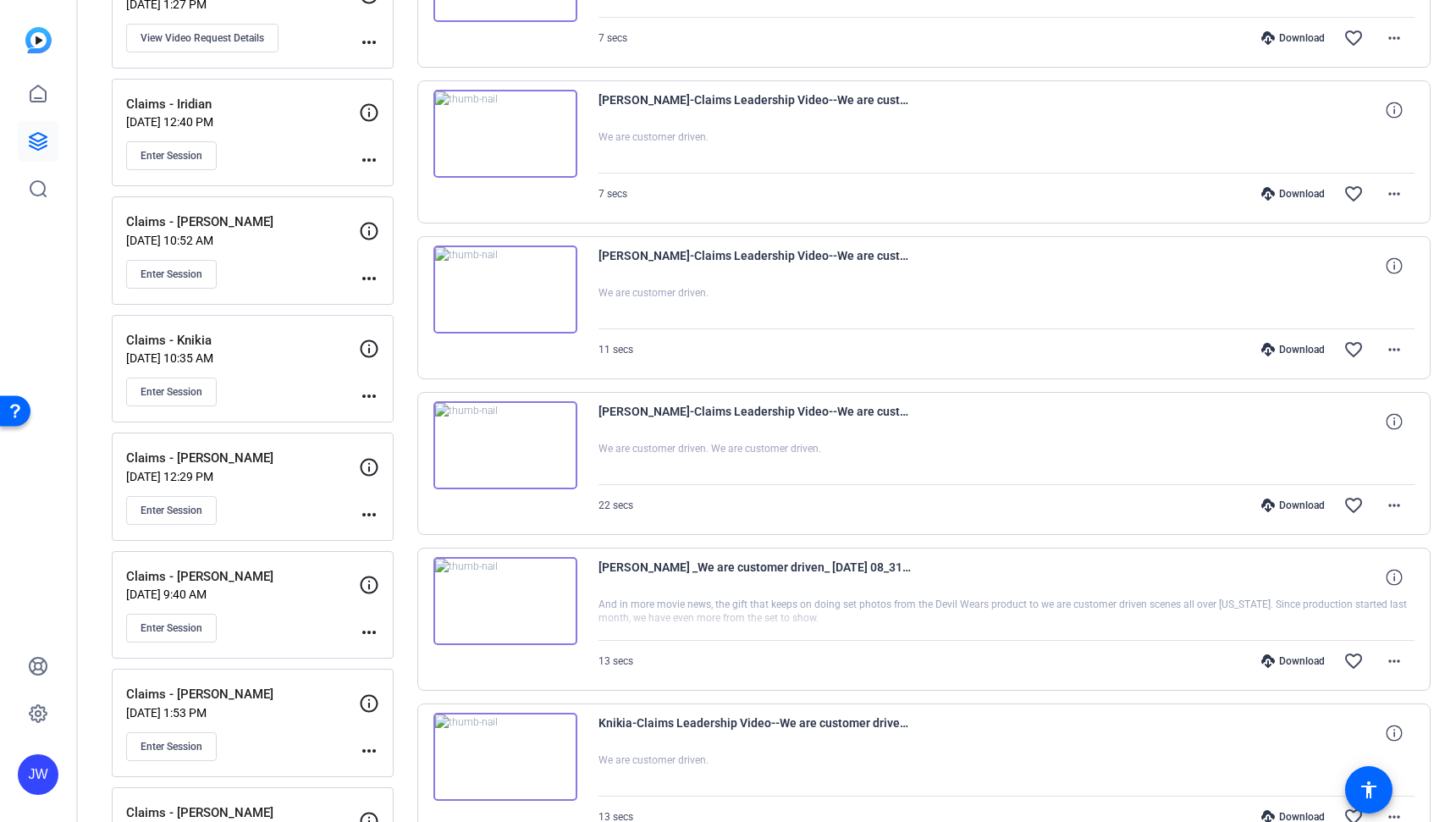
scroll to position [316, 0]
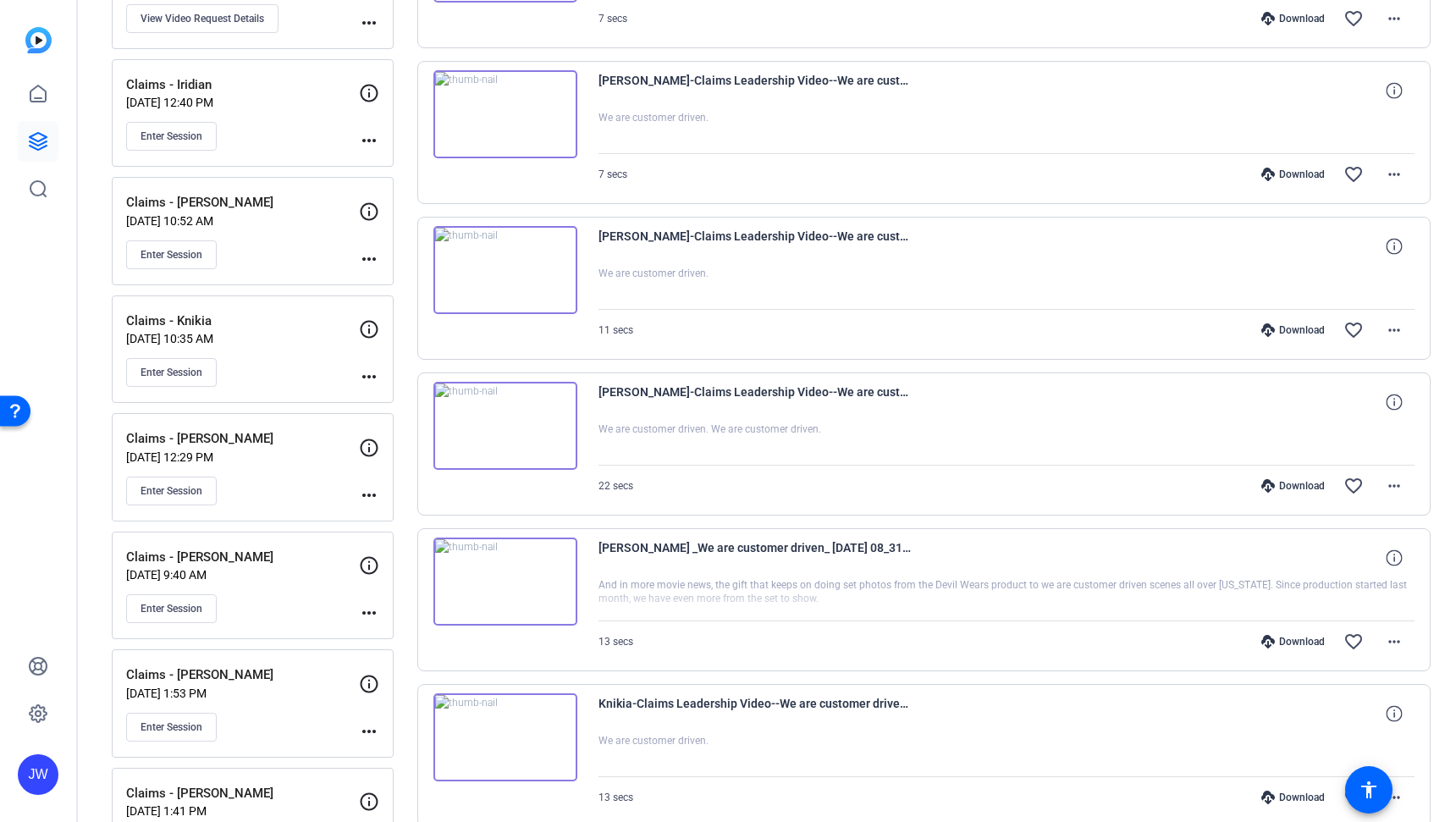
click at [500, 433] on img at bounding box center [506, 425] width 144 height 88
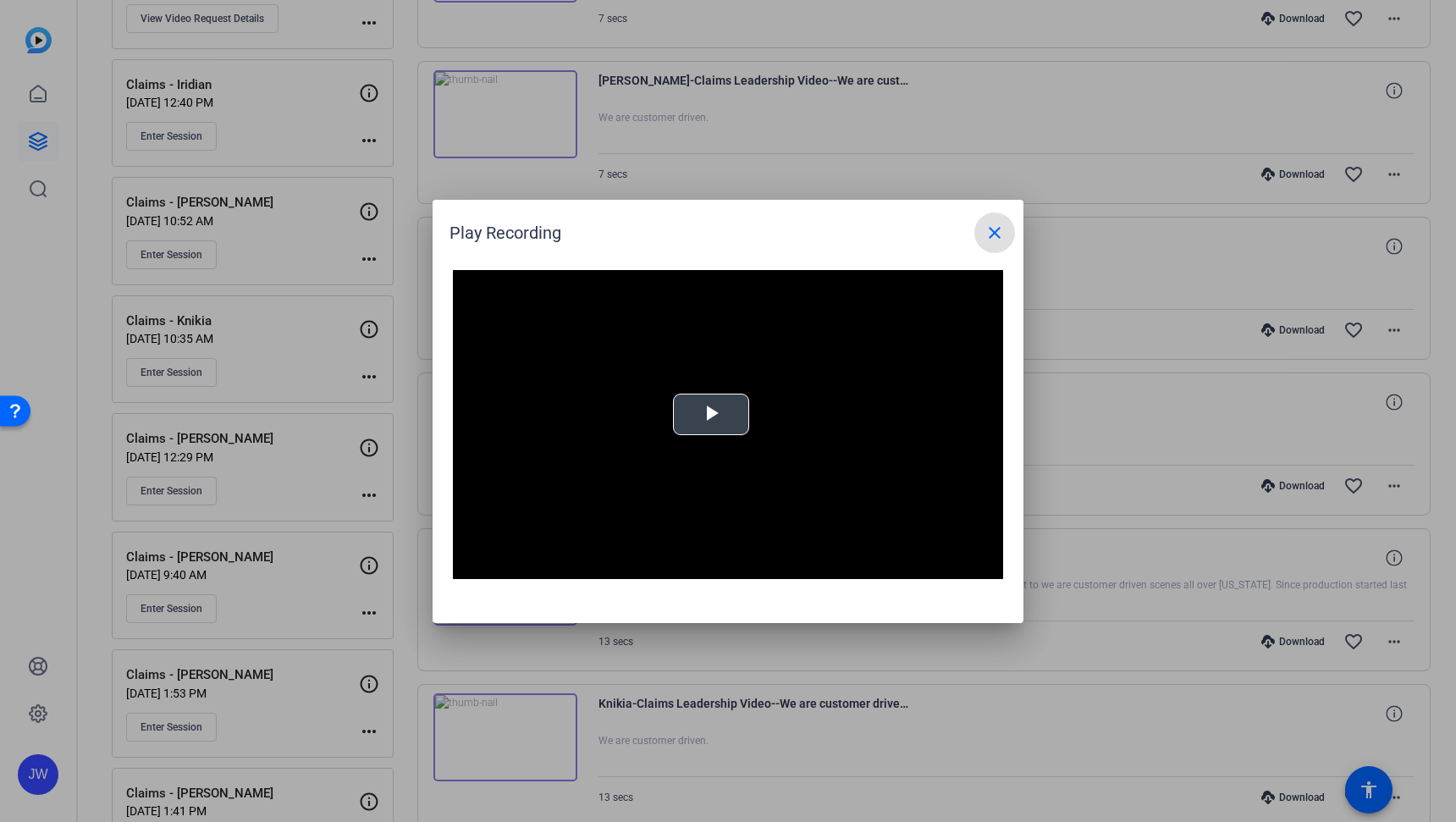
click at [698, 420] on div "Video Player is loading. Play Video Play Mute Current Time 0:00 / Duration -:- …" at bounding box center [728, 424] width 550 height 310
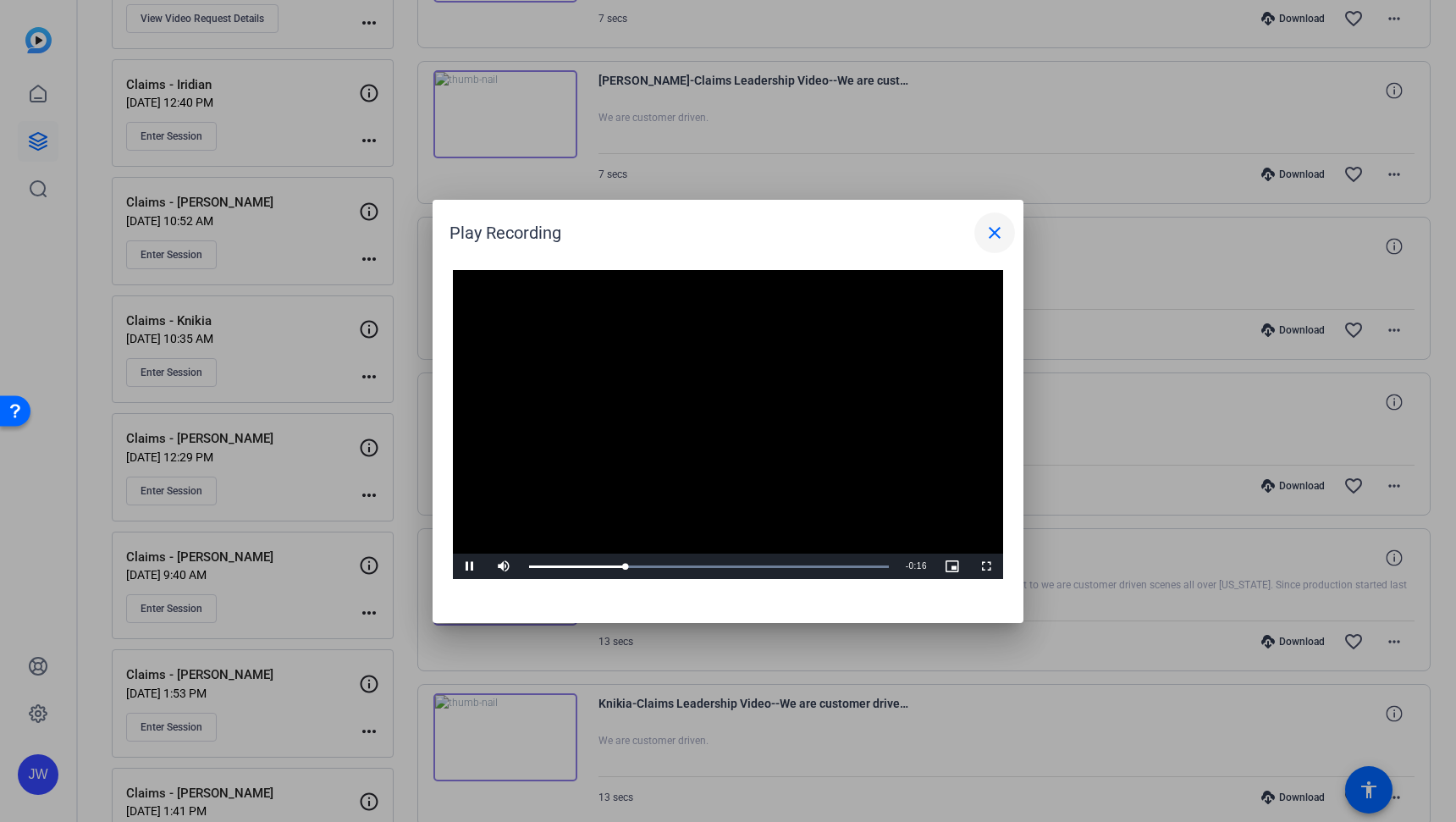
click at [1002, 226] on mat-icon "close" at bounding box center [994, 232] width 20 height 20
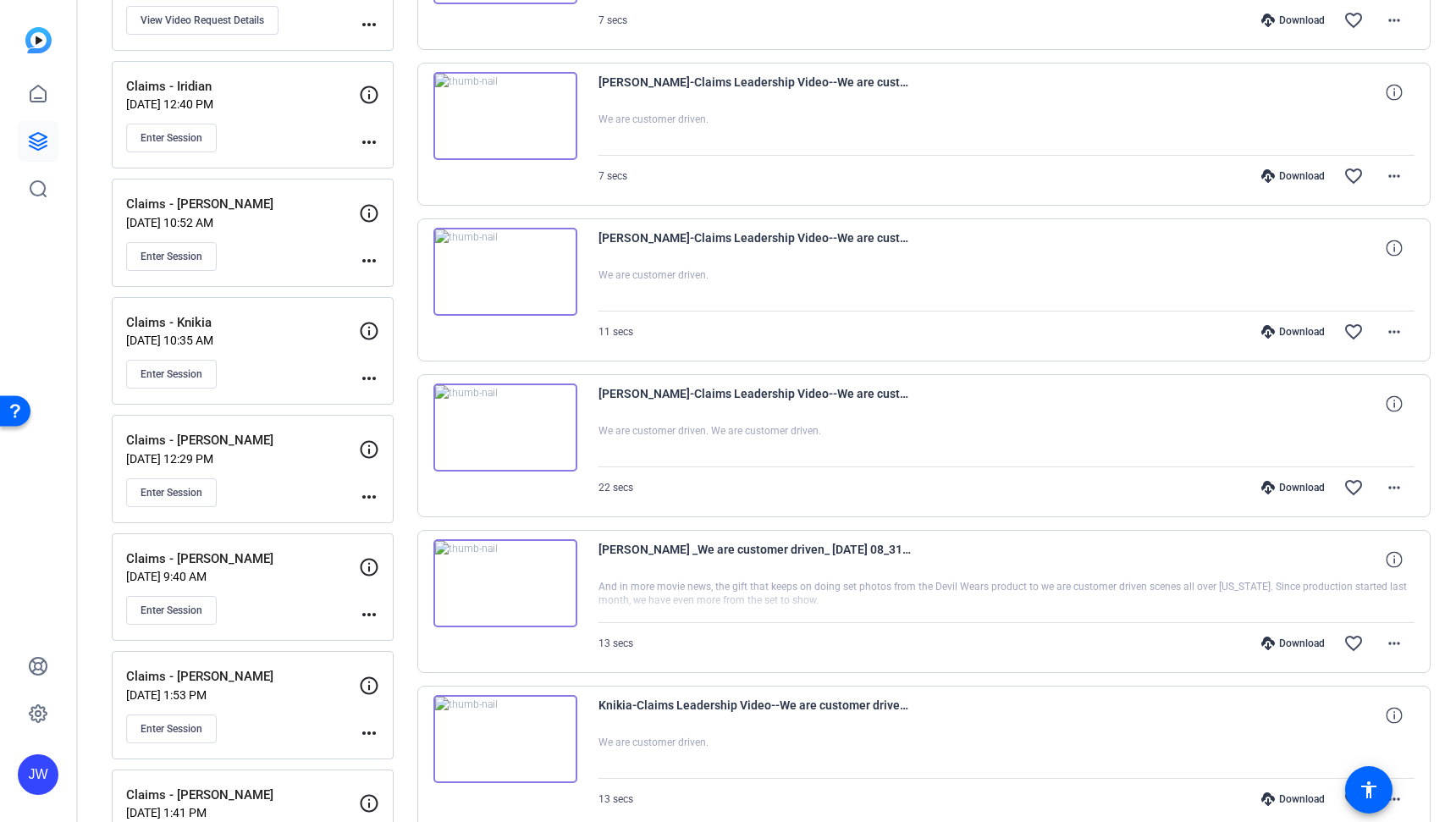
scroll to position [313, 0]
click at [511, 584] on img at bounding box center [506, 584] width 144 height 88
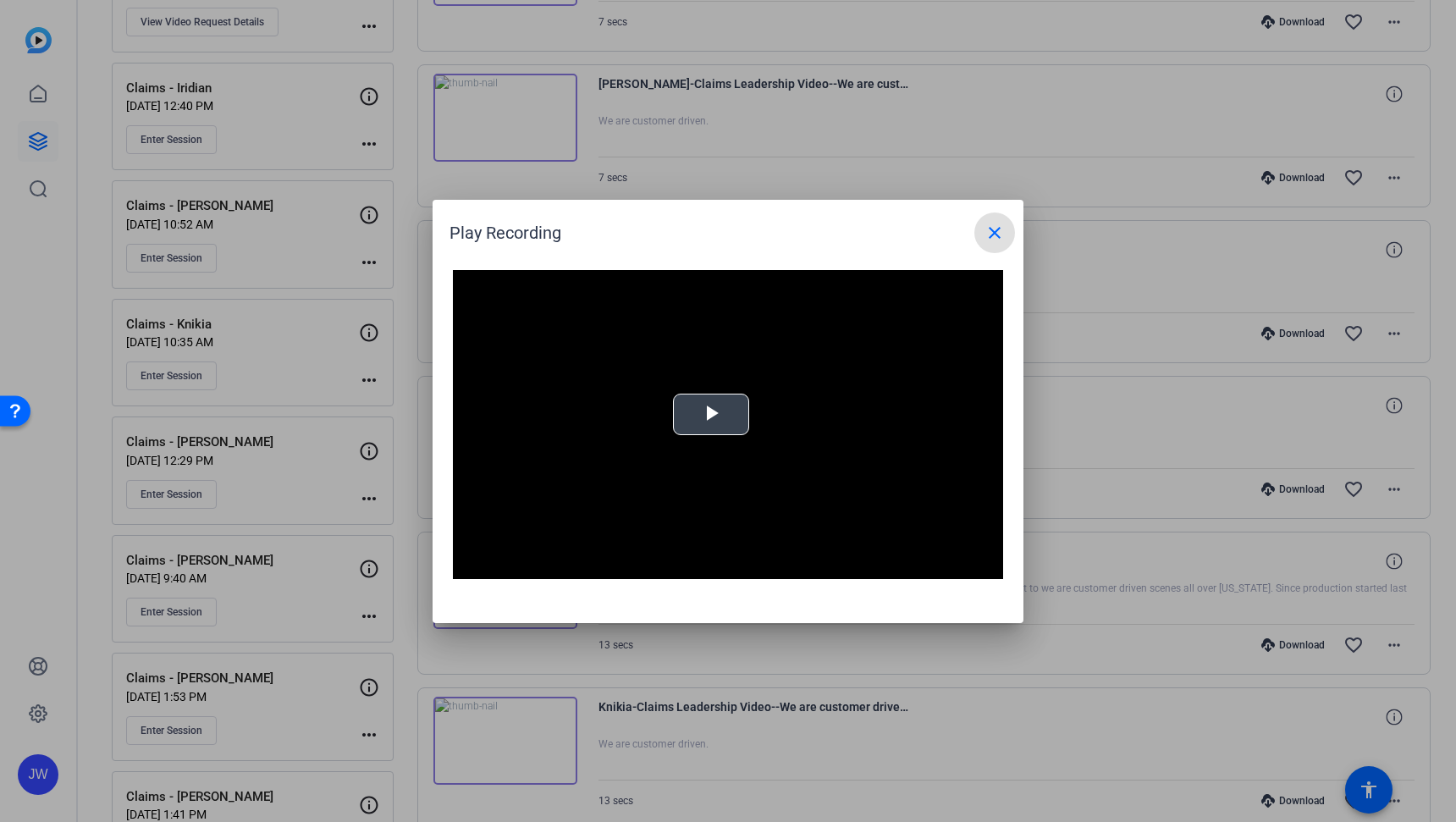
click at [740, 419] on div "Video Player is loading. Play Video Play Mute Current Time 0:00 / Duration -:- …" at bounding box center [728, 424] width 550 height 310
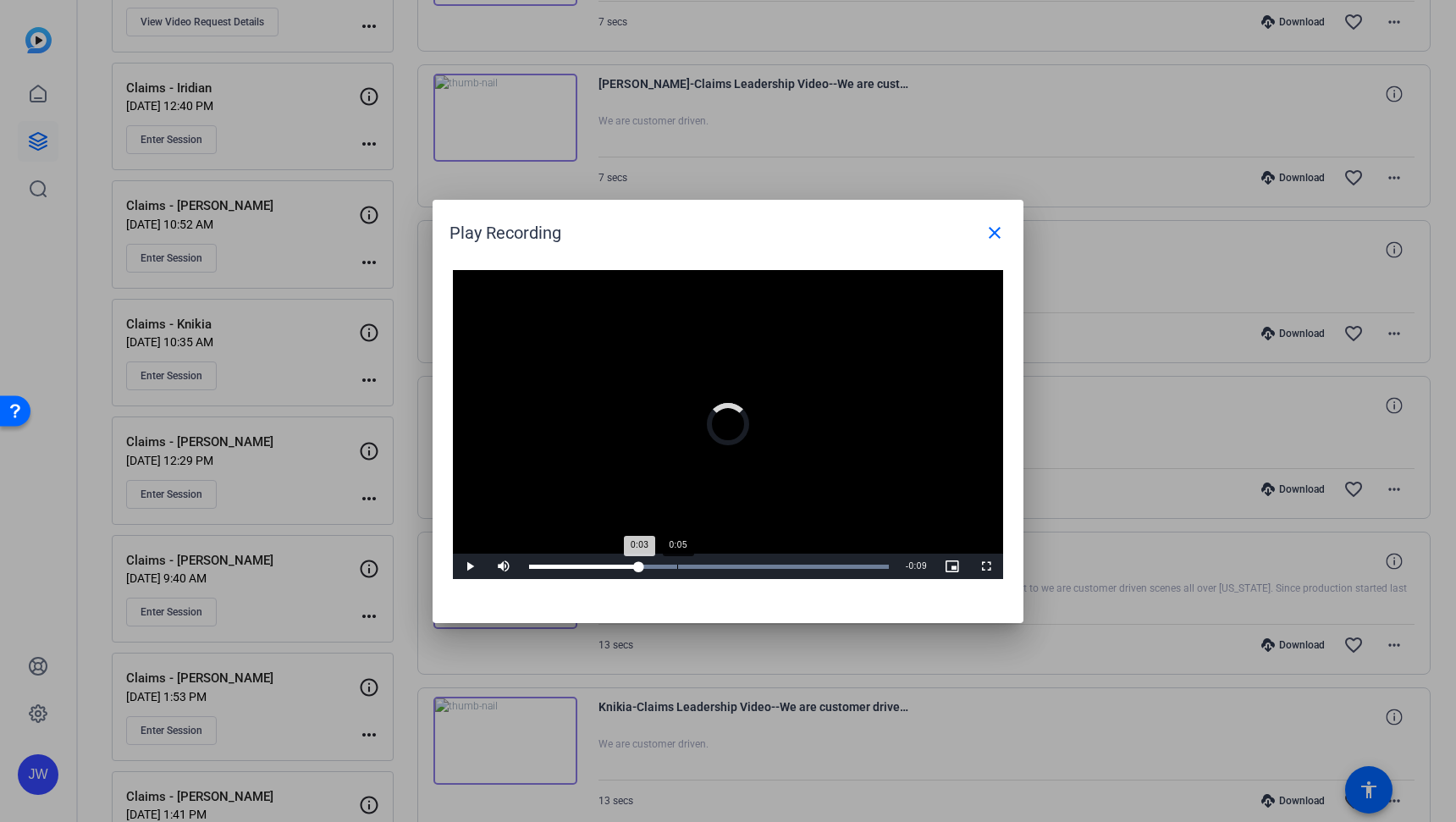
drag, startPoint x: 643, startPoint y: 562, endPoint x: 684, endPoint y: 558, distance: 41.2
click at [684, 558] on div "Loaded : 100.00% 0:05 0:03" at bounding box center [708, 565] width 376 height 25
click at [471, 566] on span "Video Player" at bounding box center [469, 566] width 34 height 0
click at [1000, 227] on mat-icon "close" at bounding box center [994, 232] width 20 height 20
